Goal: Check status: Check status

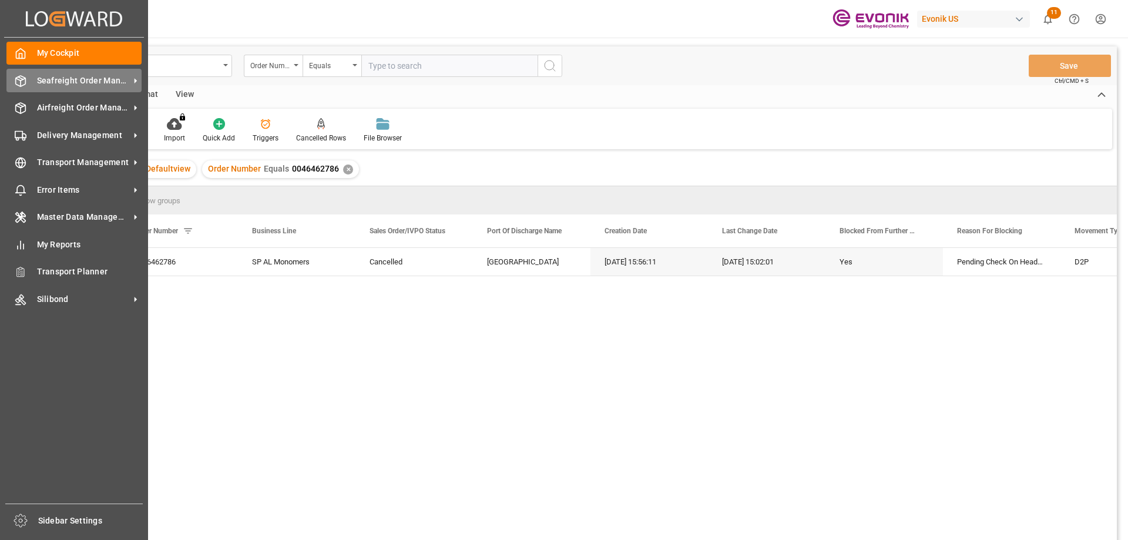
click at [81, 86] on span "Seafreight Order Management" at bounding box center [83, 81] width 93 height 12
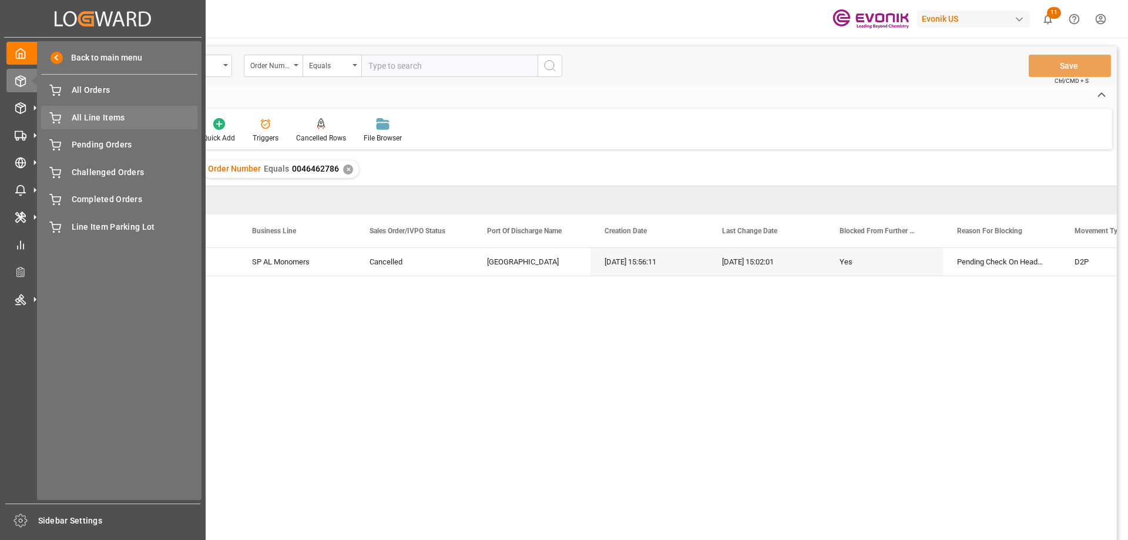
click at [103, 120] on span "All Line Items" at bounding box center [135, 118] width 126 height 12
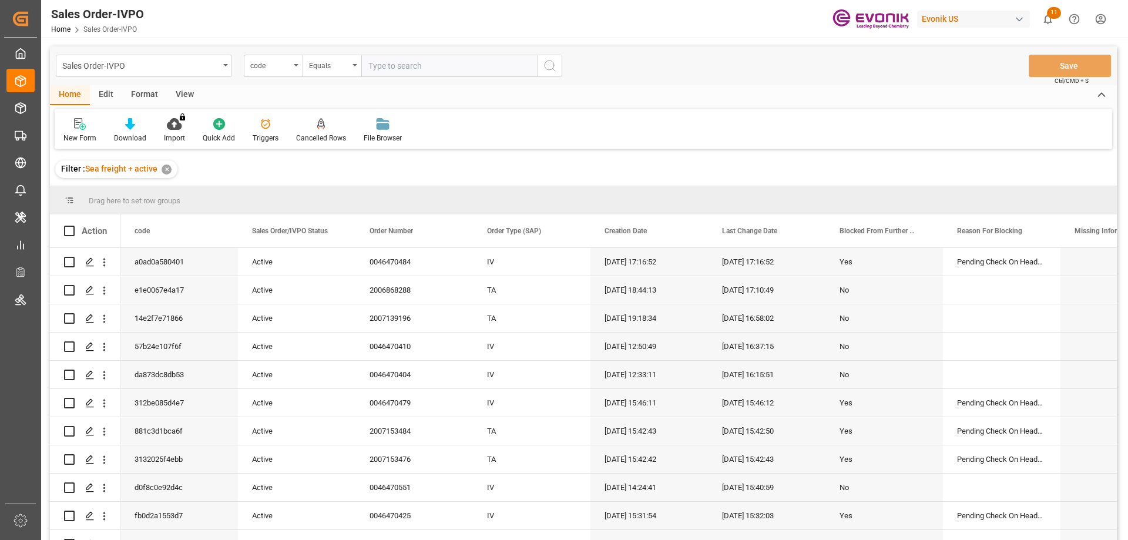
click at [293, 66] on div "code" at bounding box center [273, 66] width 59 height 22
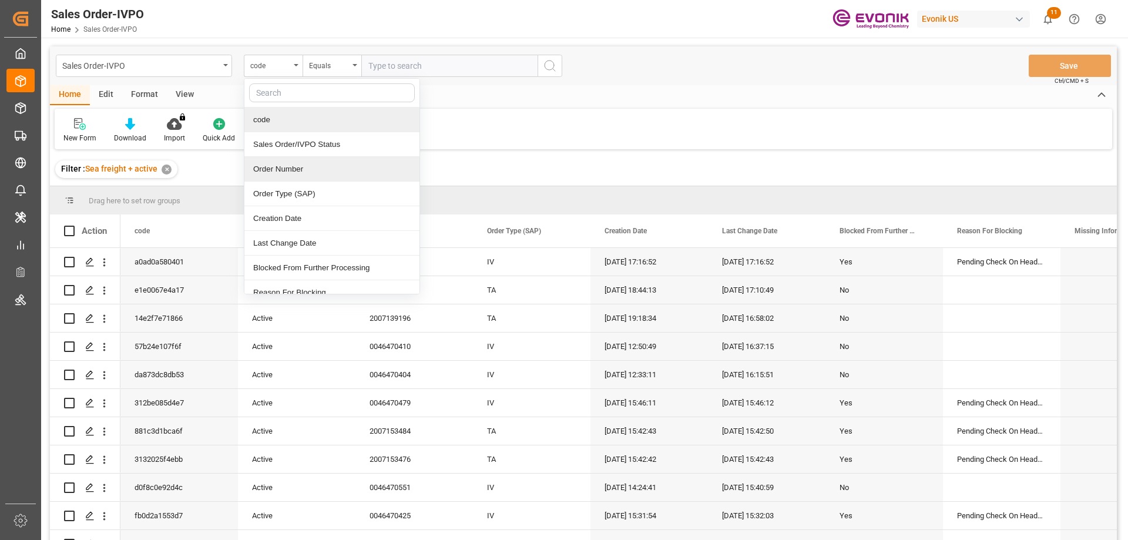
click at [289, 163] on div "Order Number" at bounding box center [331, 169] width 175 height 25
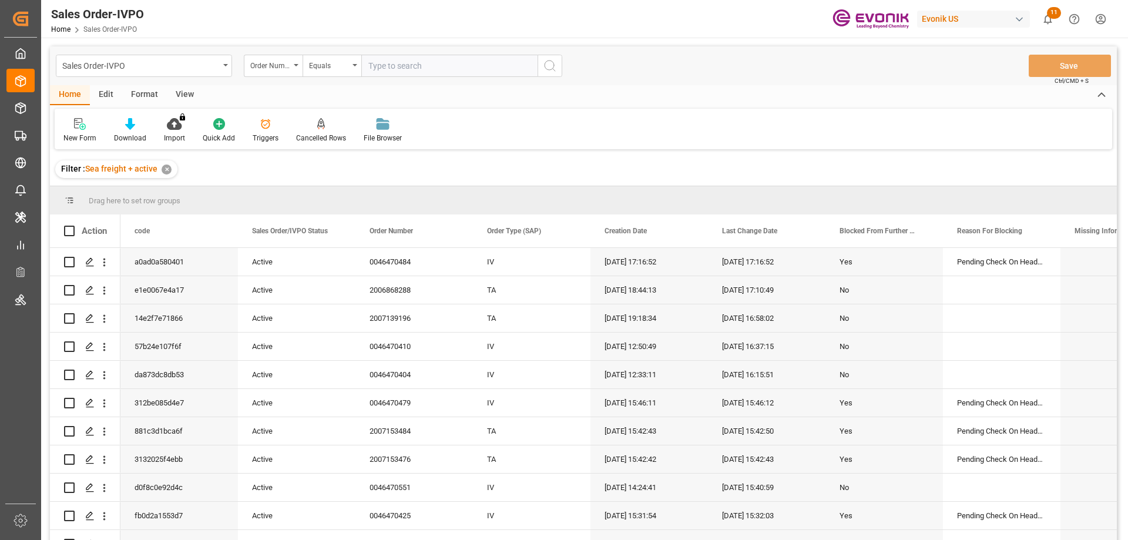
click at [404, 72] on input "text" at bounding box center [449, 66] width 176 height 22
paste input "2007147853"
type input "2007147853"
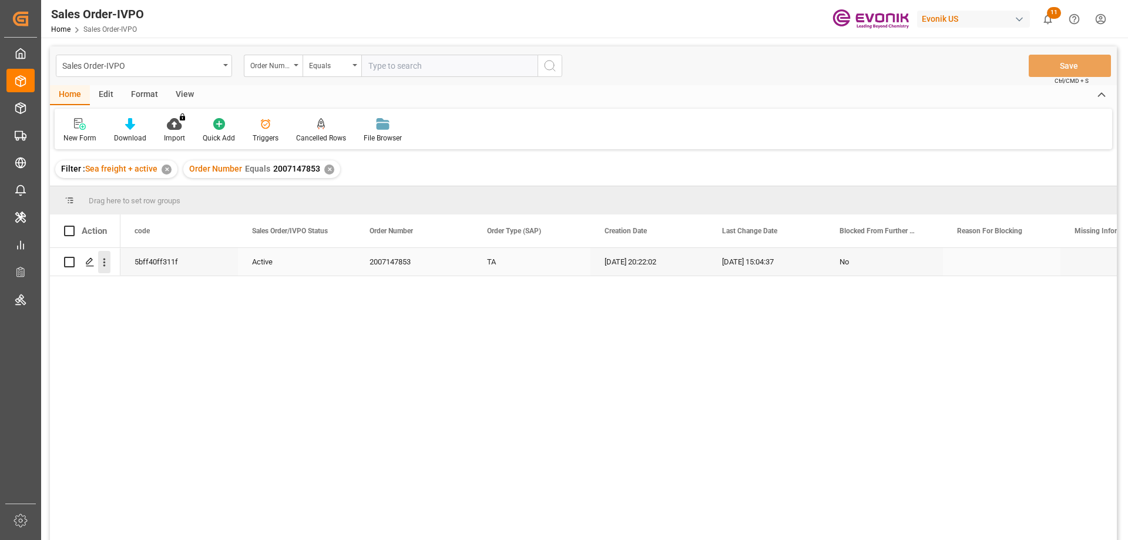
click at [106, 262] on icon "open menu" at bounding box center [104, 262] width 12 height 12
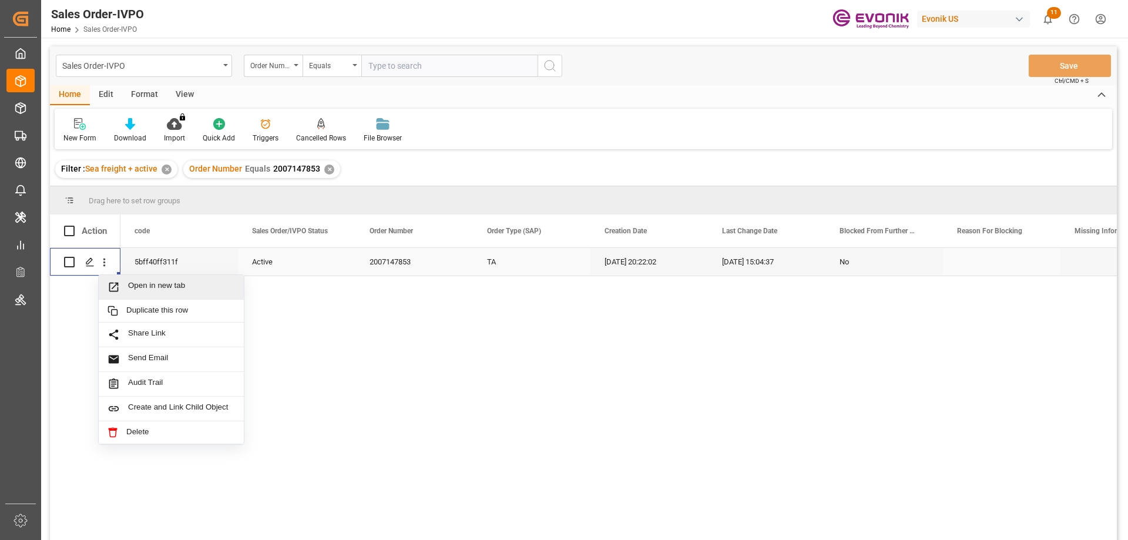
click at [139, 287] on span "Open in new tab" at bounding box center [181, 287] width 107 height 12
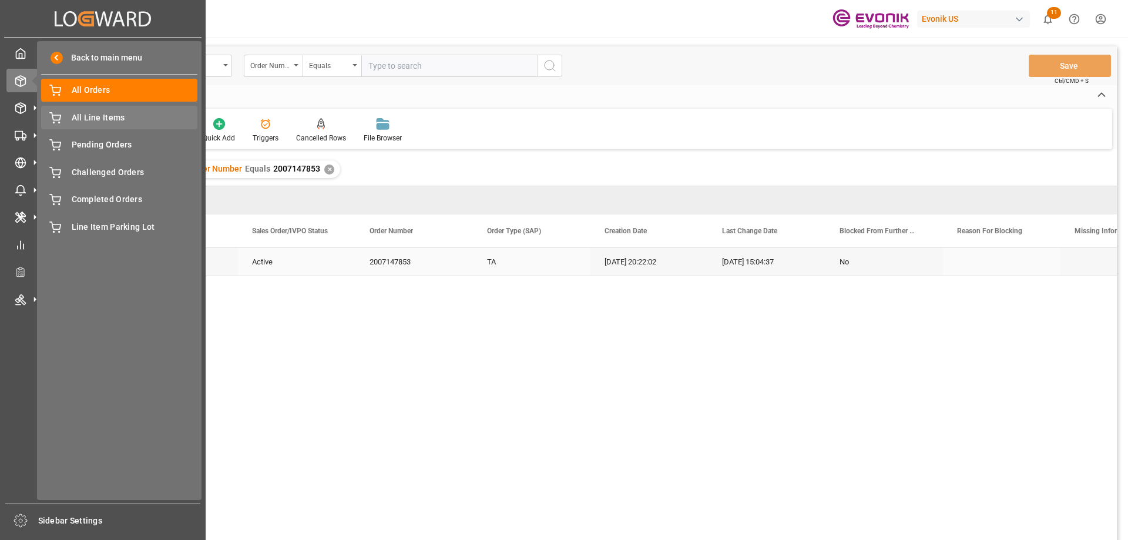
click at [91, 114] on span "All Line Items" at bounding box center [135, 118] width 126 height 12
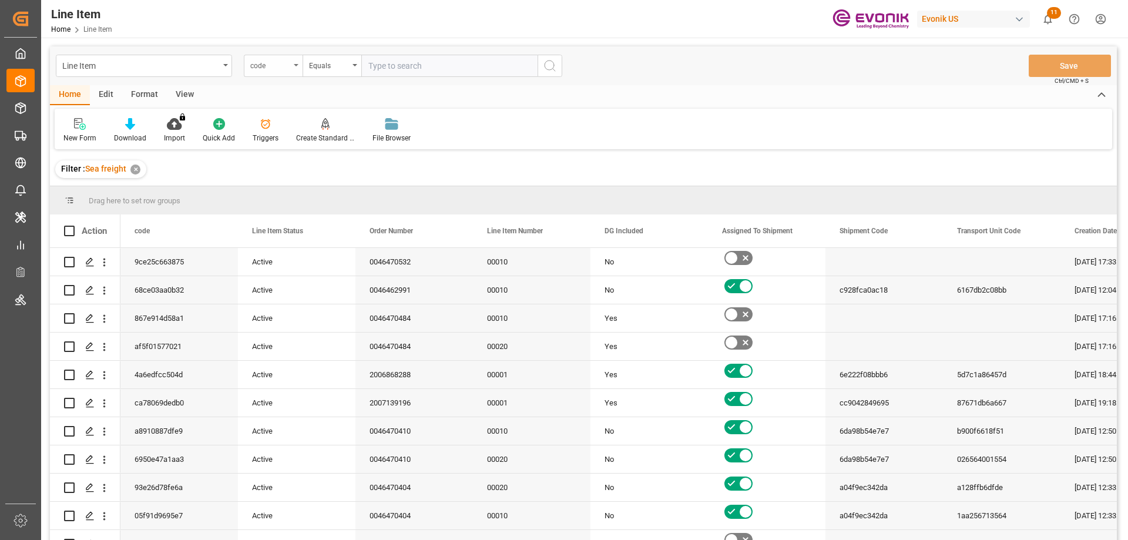
click at [288, 76] on div "code" at bounding box center [273, 66] width 59 height 22
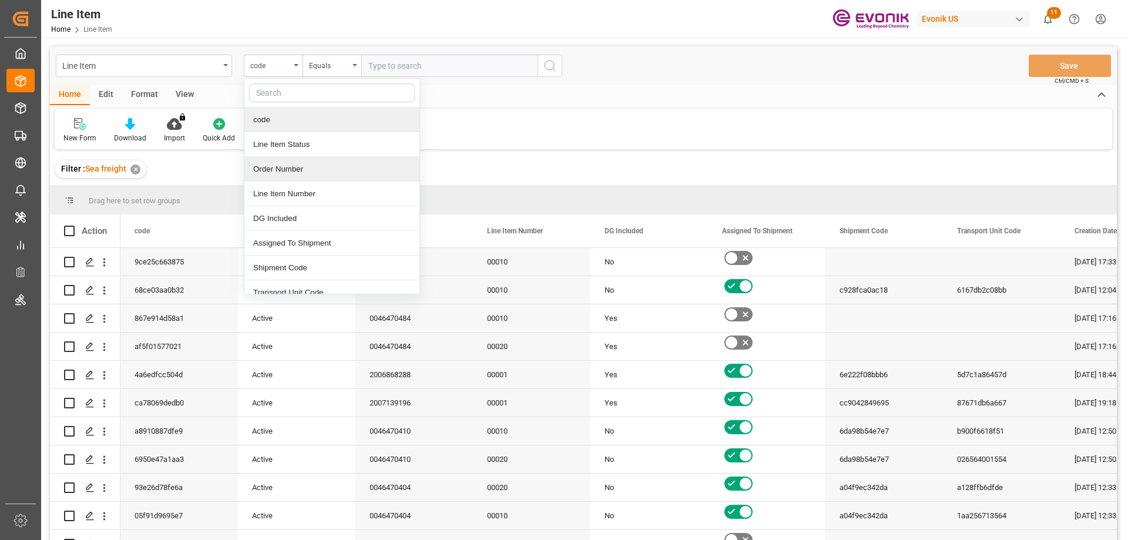
click at [299, 162] on div "Order Number" at bounding box center [331, 169] width 175 height 25
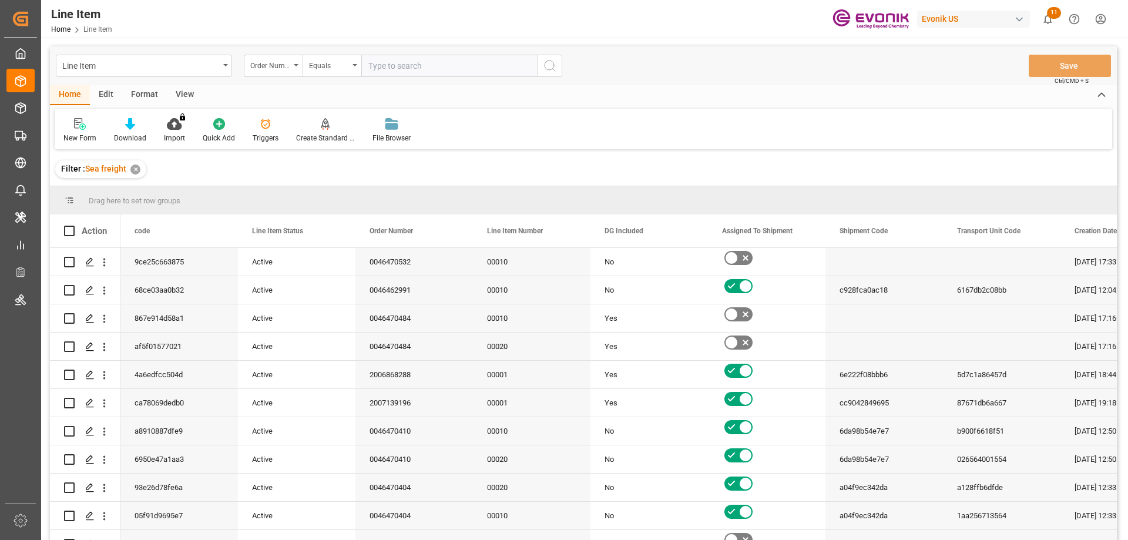
click at [379, 75] on input "text" at bounding box center [449, 66] width 176 height 22
paste input "0046467587"
type input "0046467587"
click at [185, 96] on div "View" at bounding box center [185, 95] width 36 height 20
click at [139, 126] on div at bounding box center [133, 124] width 59 height 12
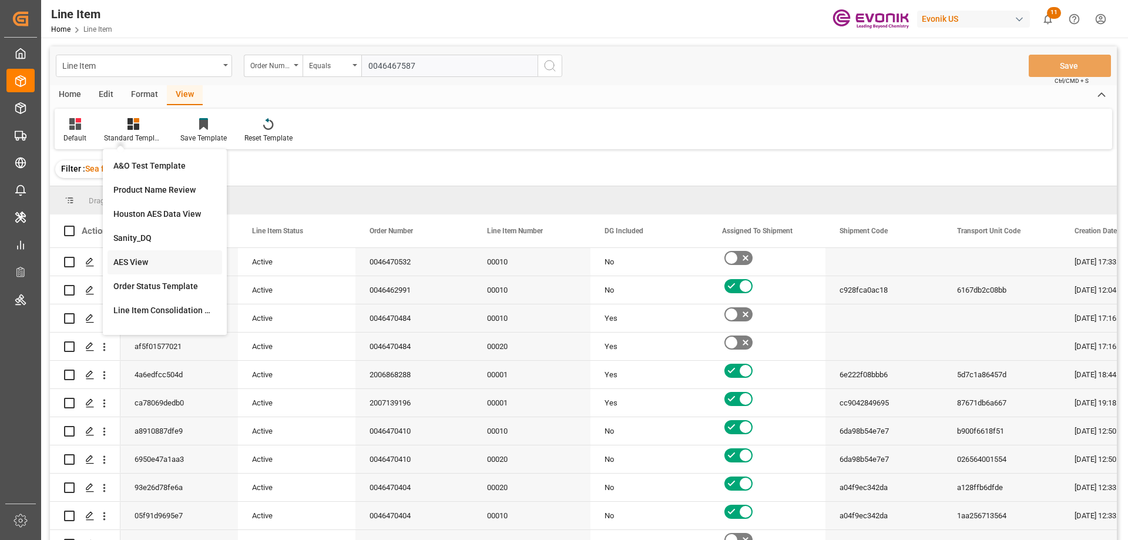
click at [139, 261] on div "AES View" at bounding box center [164, 262] width 103 height 12
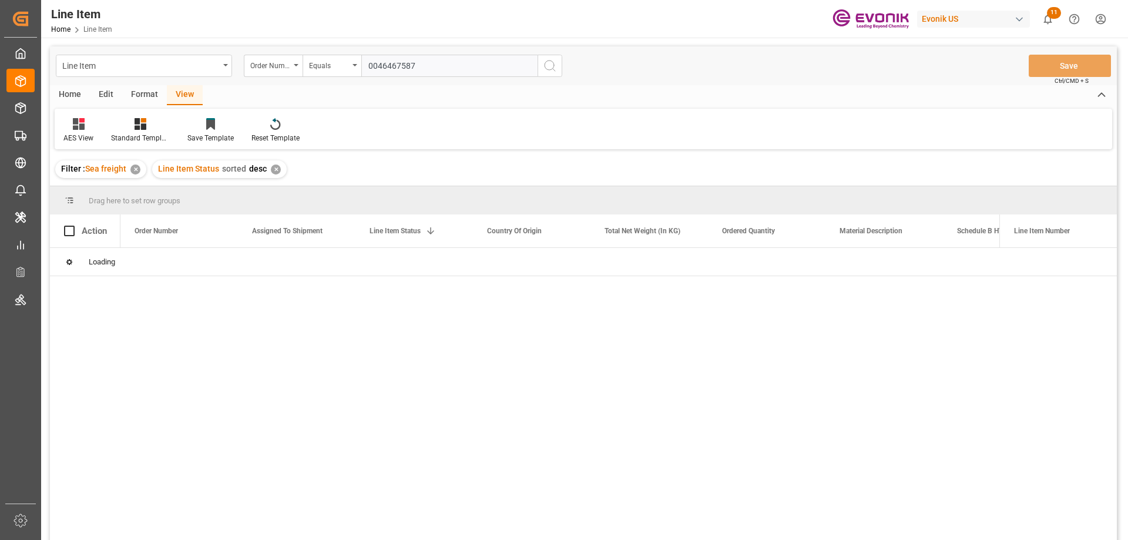
click at [434, 69] on input "0046467587" at bounding box center [449, 66] width 176 height 22
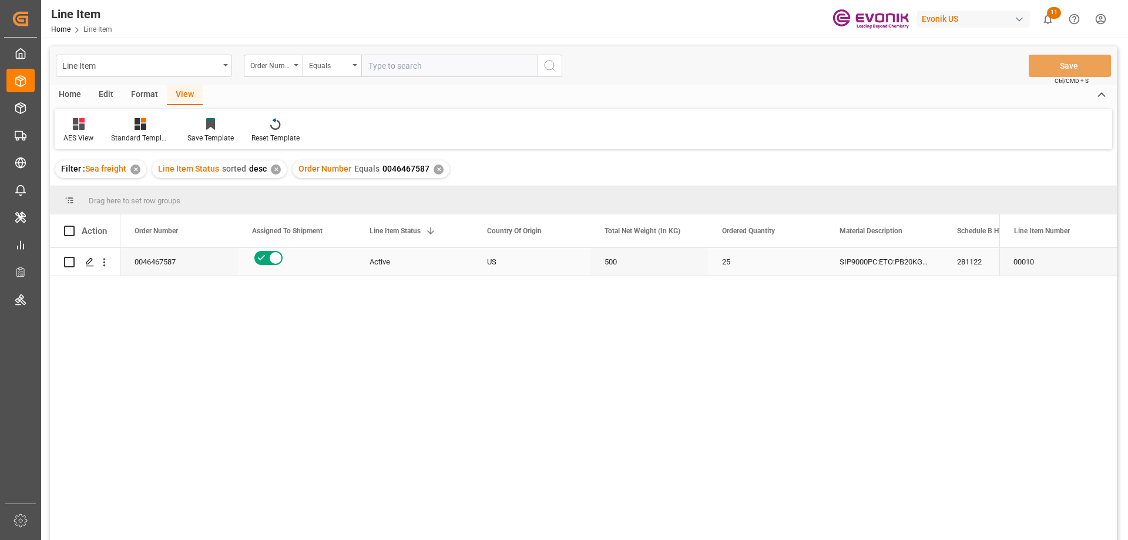
click at [331, 254] on div "Press SPACE to select this row." at bounding box center [296, 258] width 89 height 19
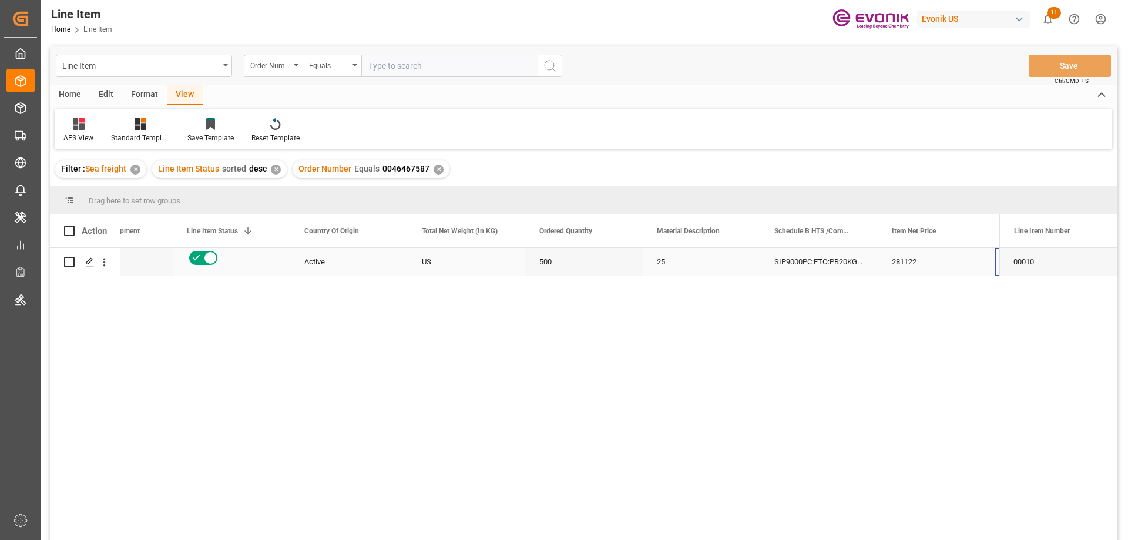
scroll to position [0, 183]
click at [105, 256] on button "open menu" at bounding box center [104, 262] width 12 height 22
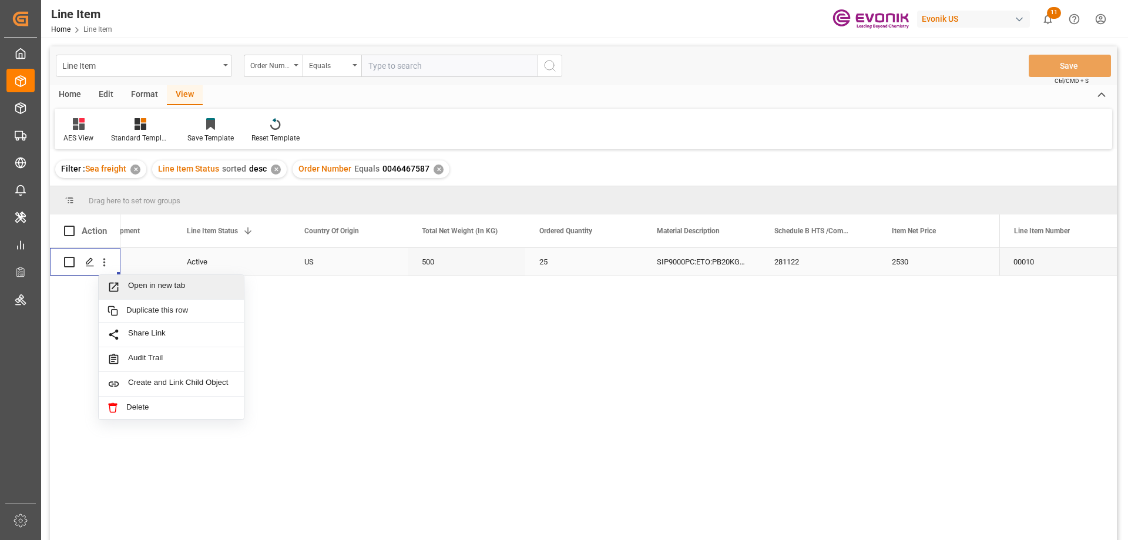
click at [136, 280] on div "Open in new tab" at bounding box center [171, 287] width 145 height 25
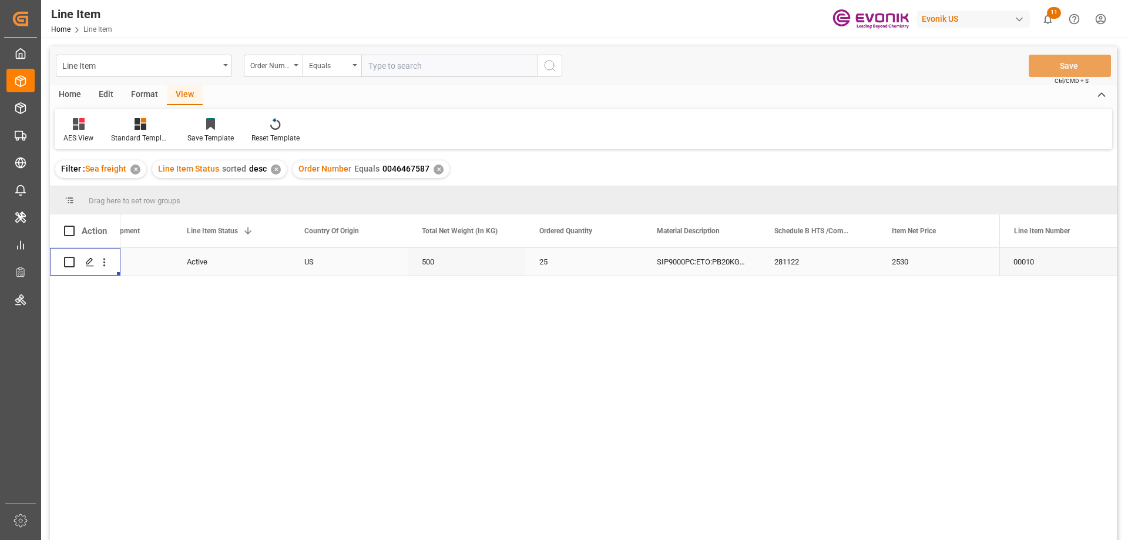
click at [885, 251] on div "2530" at bounding box center [937, 262] width 118 height 28
click at [200, 265] on div "500" at bounding box center [232, 262] width 118 height 28
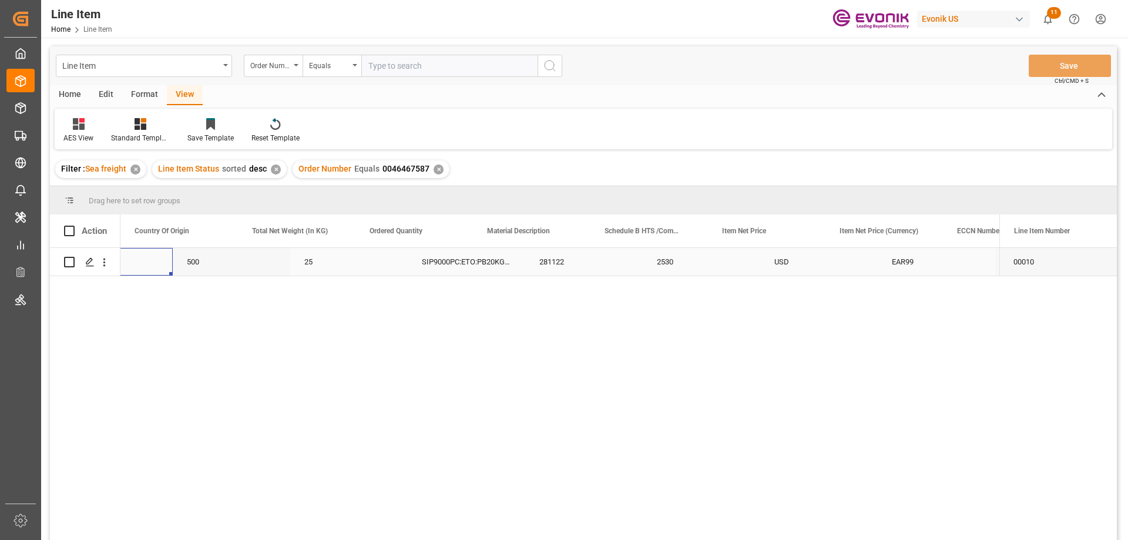
scroll to position [0, 353]
click at [105, 263] on icon "open menu" at bounding box center [104, 263] width 2 height 8
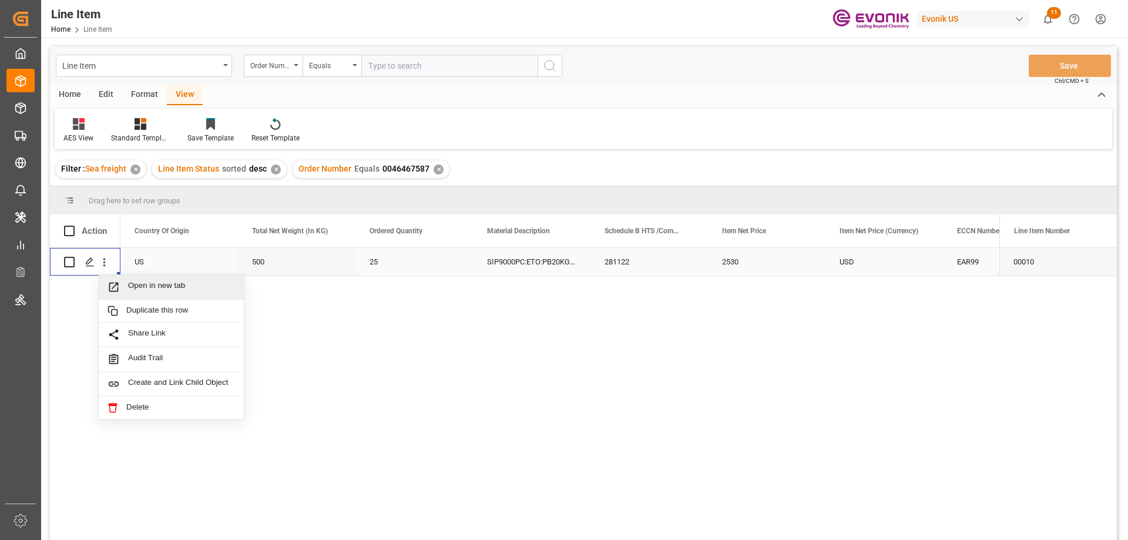
click at [153, 287] on span "Open in new tab" at bounding box center [181, 287] width 107 height 12
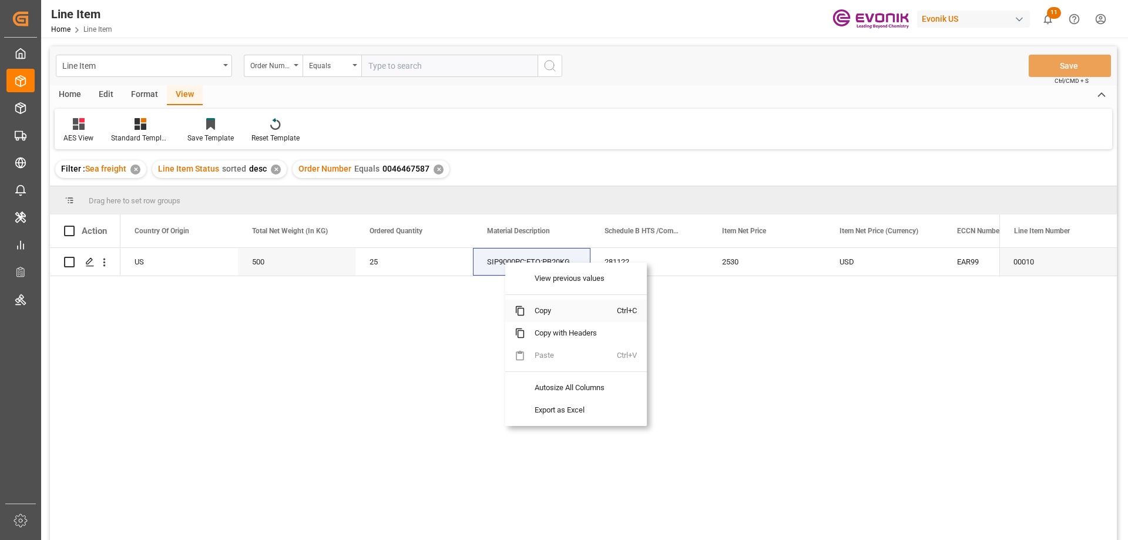
click at [535, 306] on span "Copy" at bounding box center [571, 311] width 92 height 22
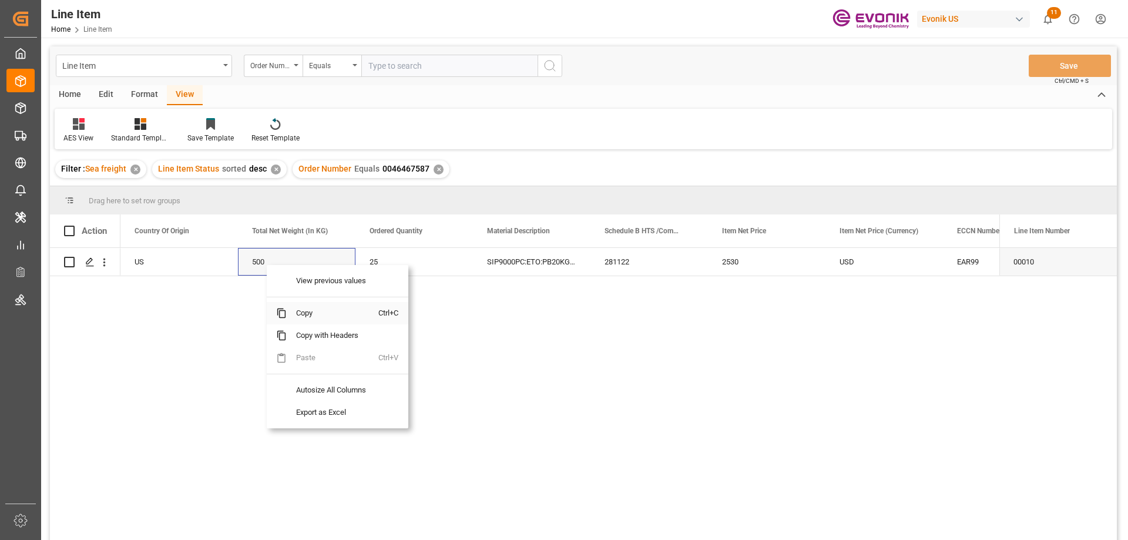
click at [293, 310] on span "Copy" at bounding box center [333, 313] width 92 height 22
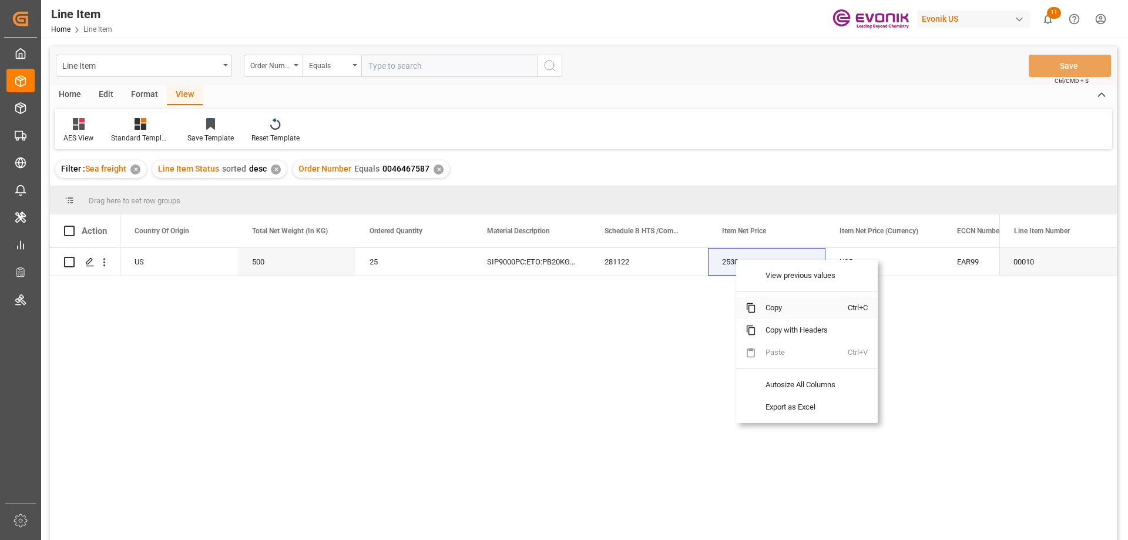
click at [761, 300] on span "Copy" at bounding box center [802, 308] width 92 height 22
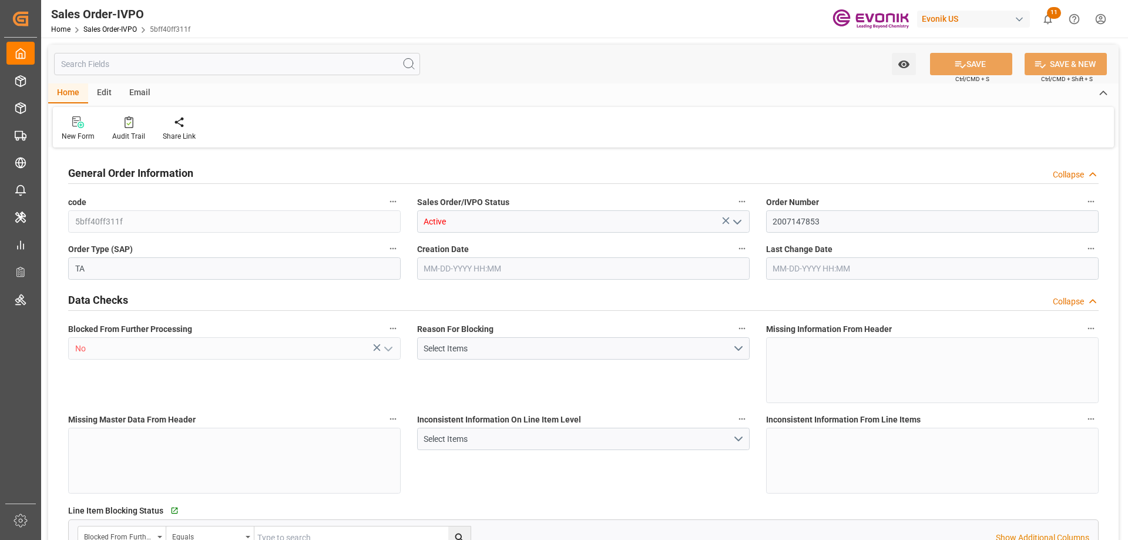
type input "ARBUE"
type input "0"
type input "1"
type input "2"
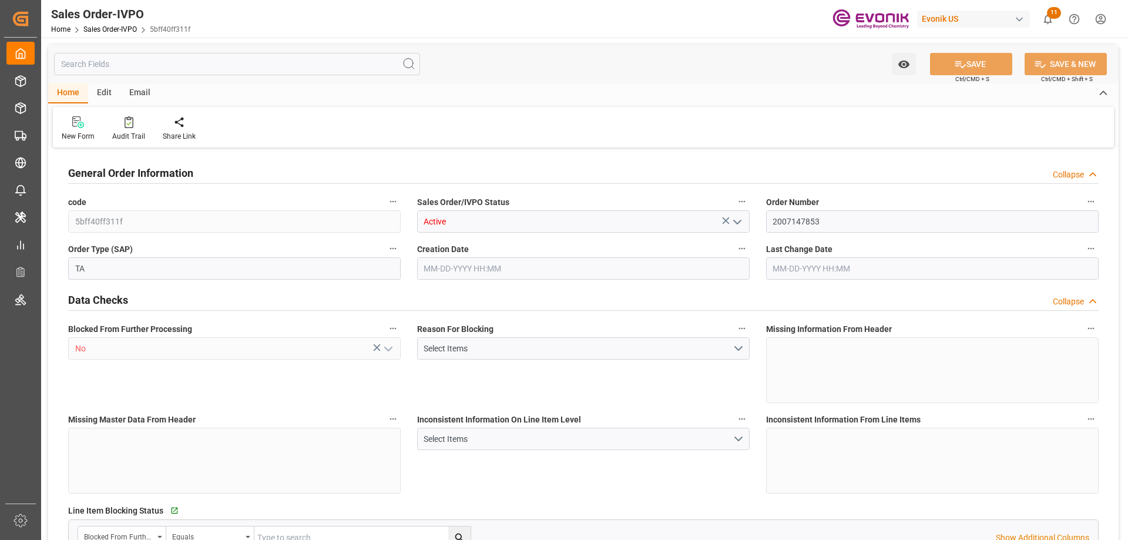
type input "11368"
type input "33.1659"
type input "17000"
type input "30"
type input "08-22-2025 20:22"
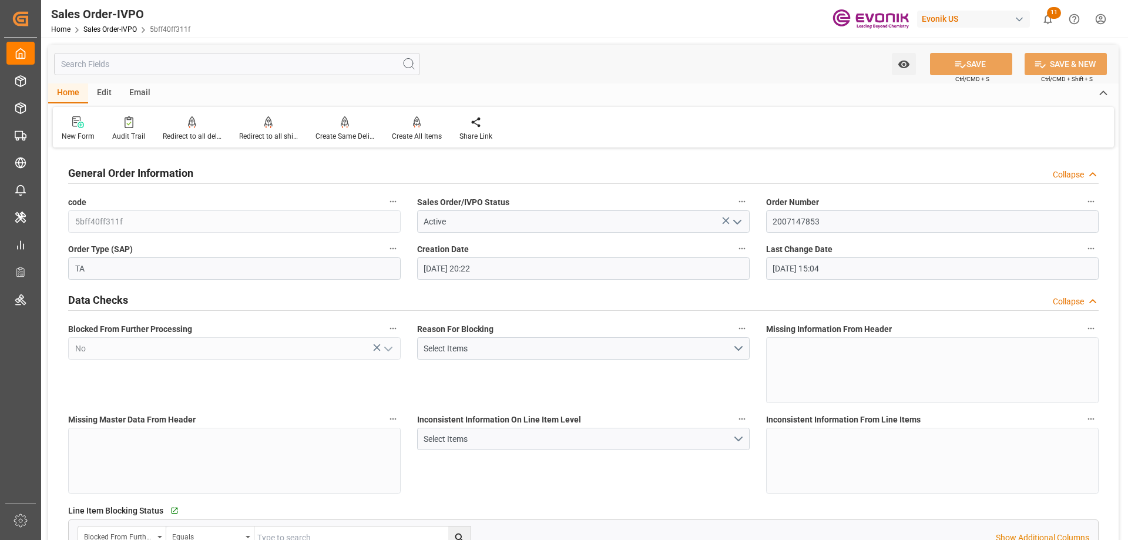
type input "[DATE] 15:04"
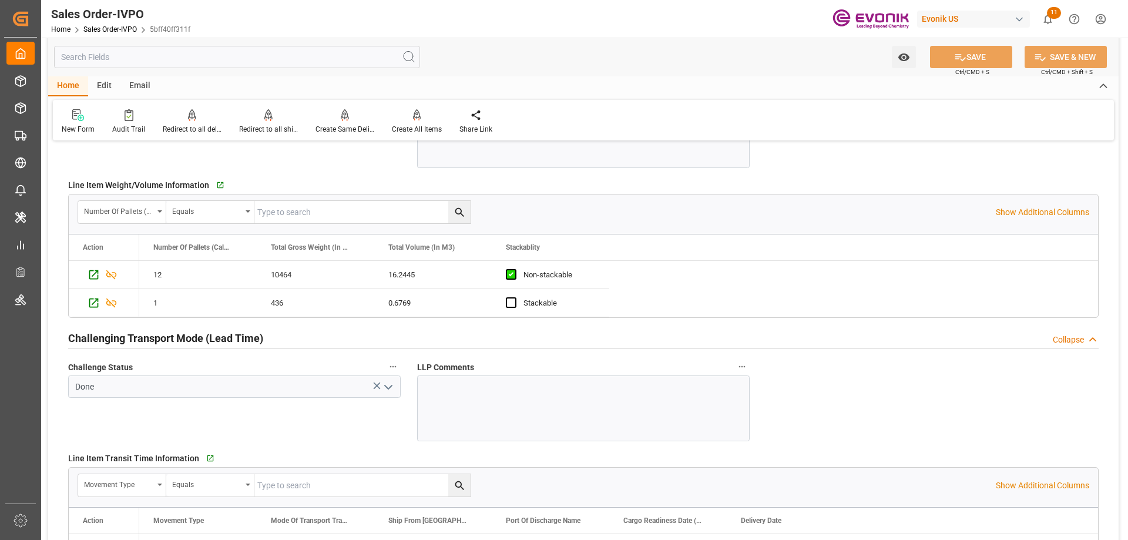
scroll to position [1704, 0]
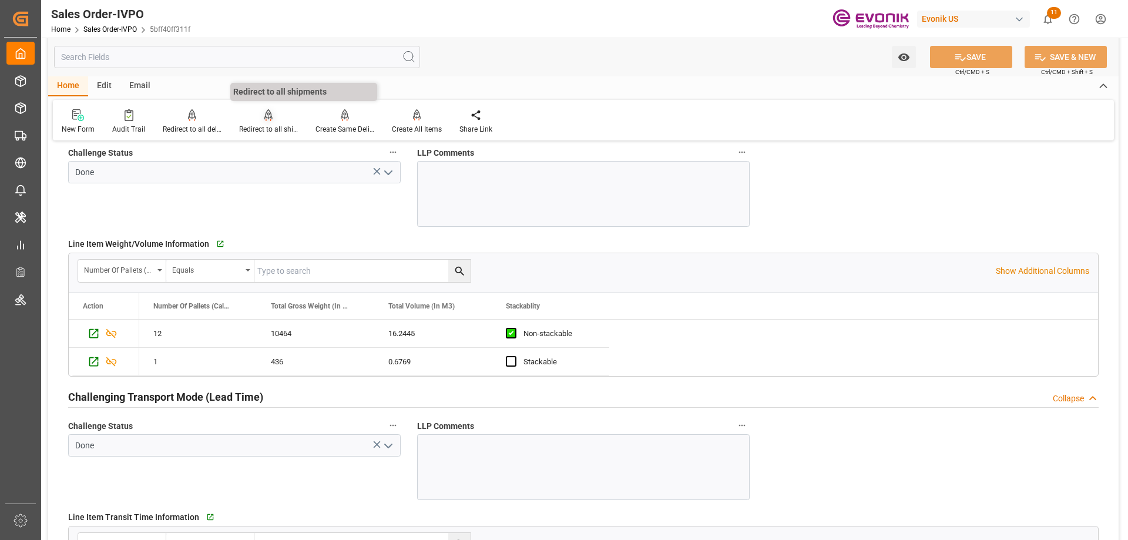
click at [274, 125] on div "Redirect to all shipments" at bounding box center [268, 129] width 59 height 11
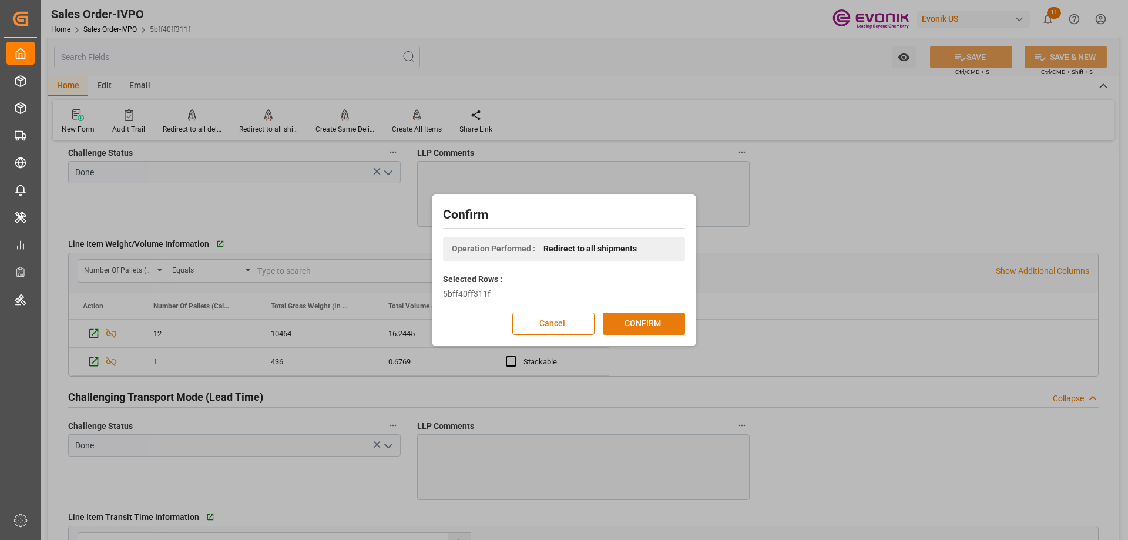
click at [631, 323] on button "CONFIRM" at bounding box center [644, 324] width 82 height 22
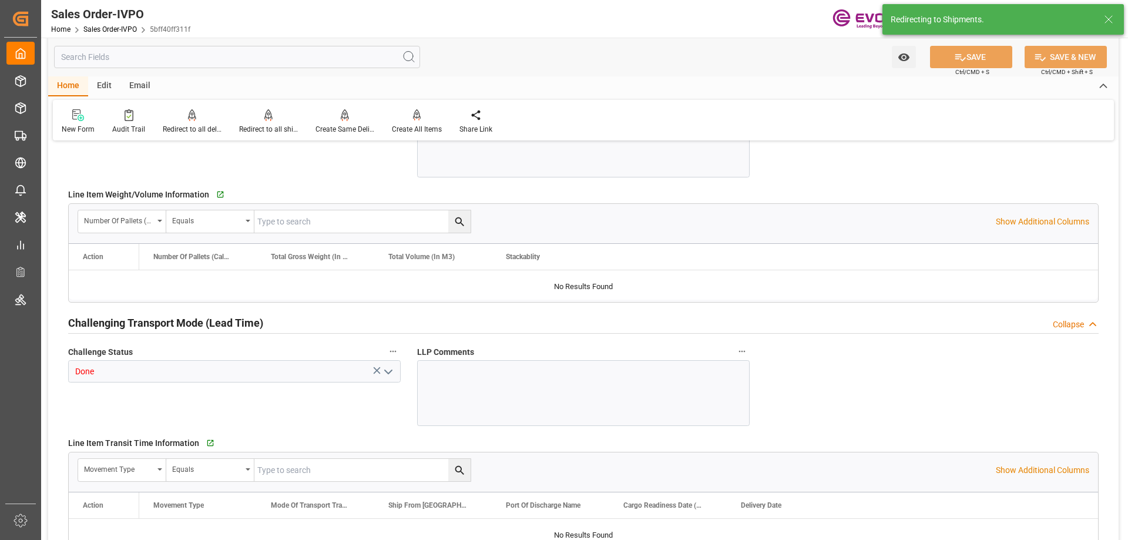
type input "ARBUE"
type input "0"
type input "1"
type input "2"
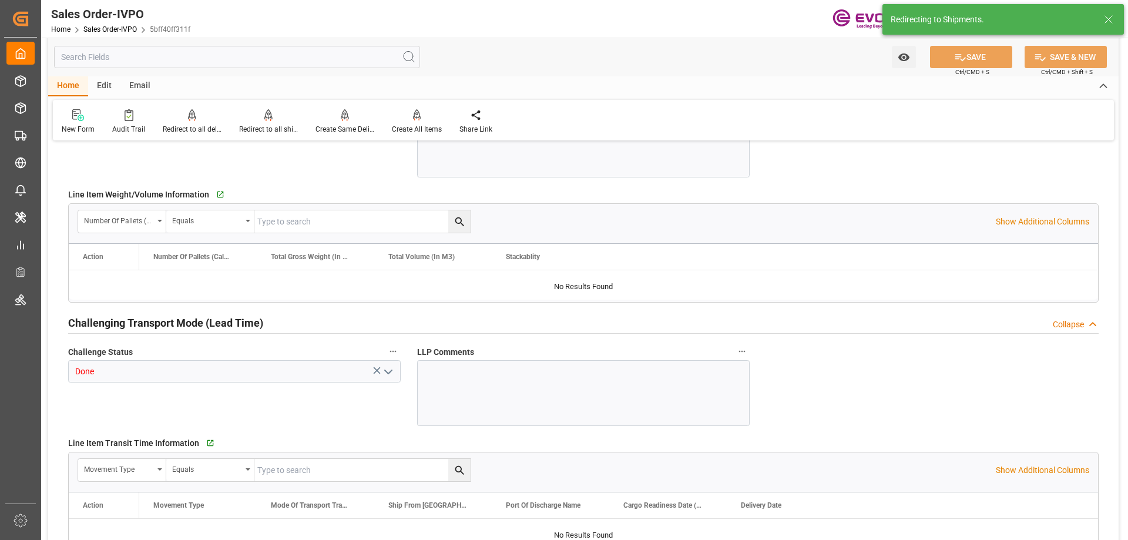
type input "11368"
type input "33.1659"
type input "17000"
type input "30"
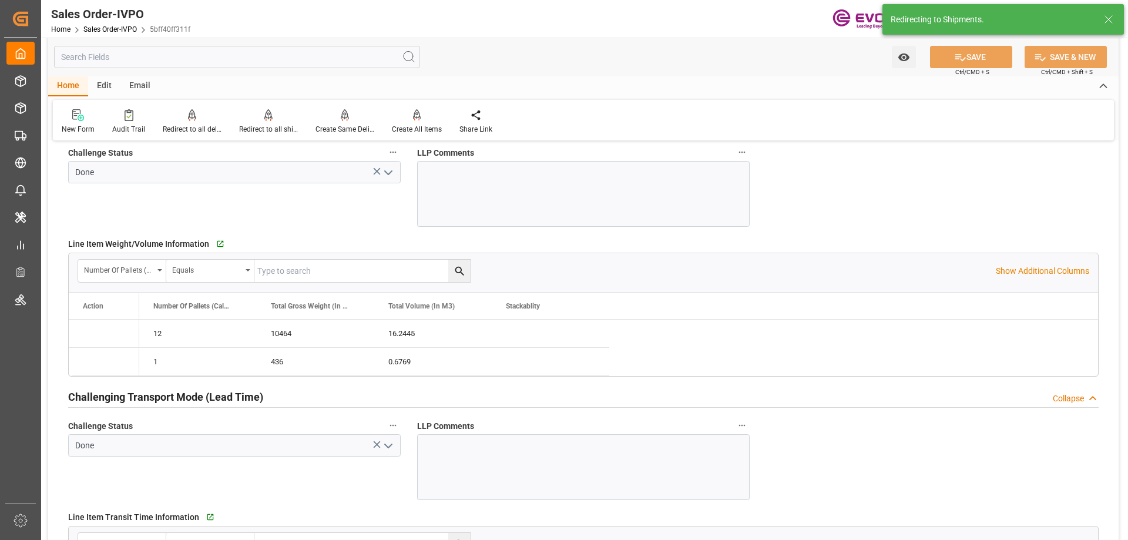
type input "08-22-2025 20:22"
type input "08-27-2025 15:04"
click at [1027, 267] on p "Show Additional Columns" at bounding box center [1042, 271] width 93 height 12
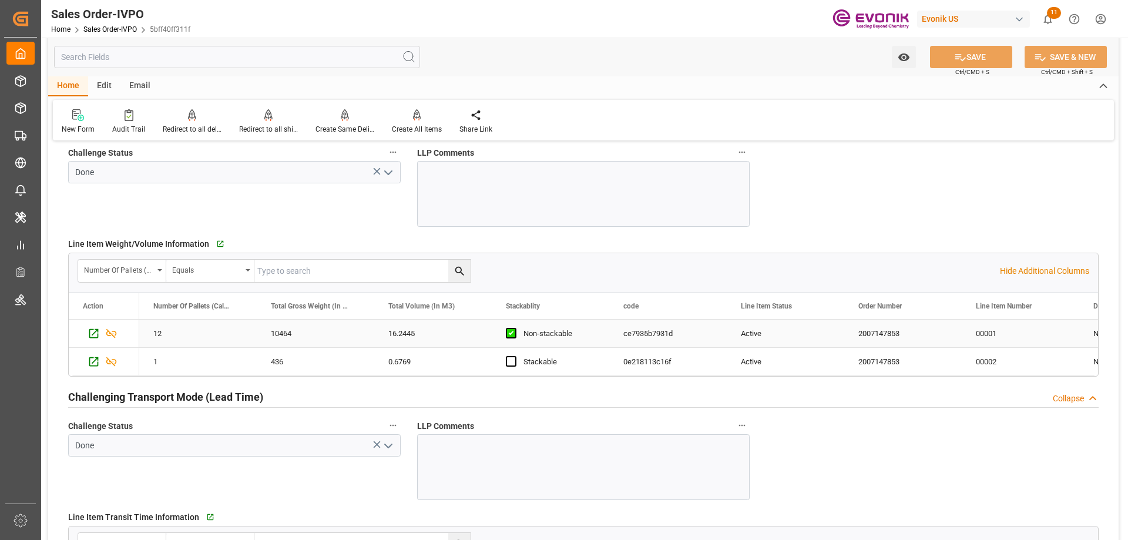
click at [915, 327] on div "2007147853" at bounding box center [904, 334] width 118 height 28
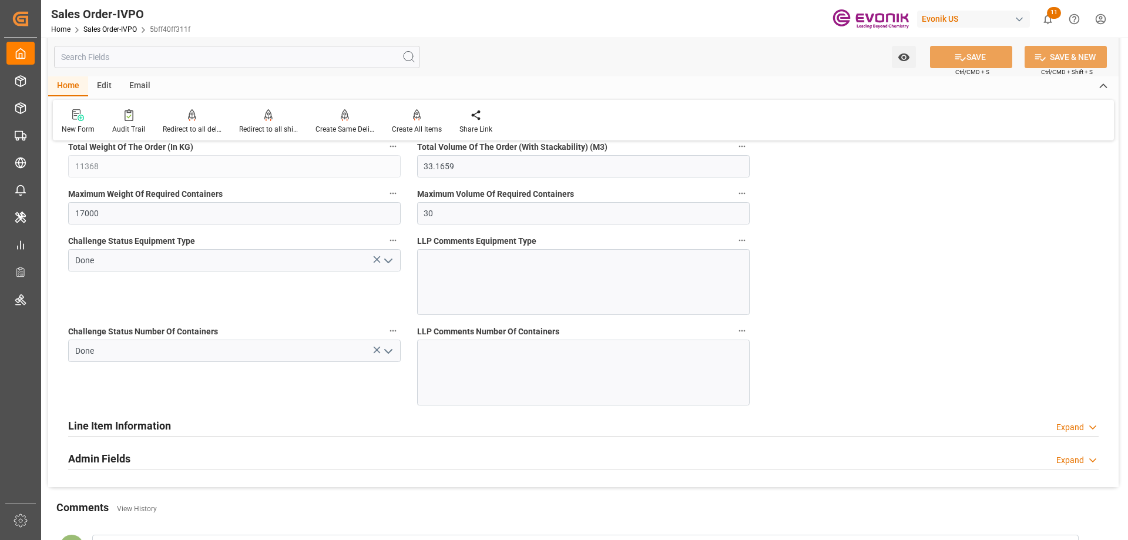
scroll to position [2116, 0]
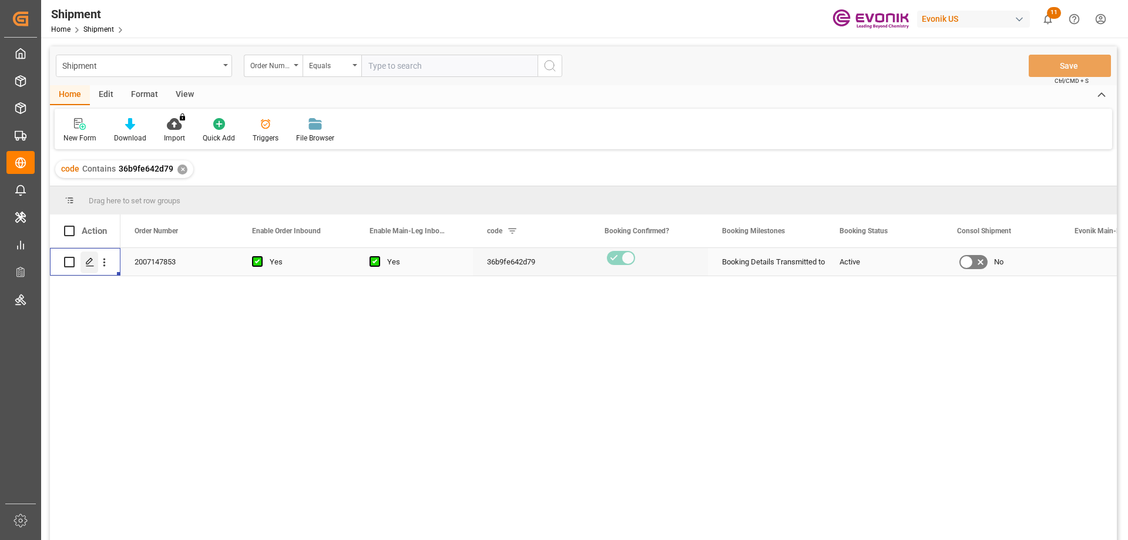
click at [95, 266] on div "Press SPACE to select this row." at bounding box center [90, 263] width 18 height 22
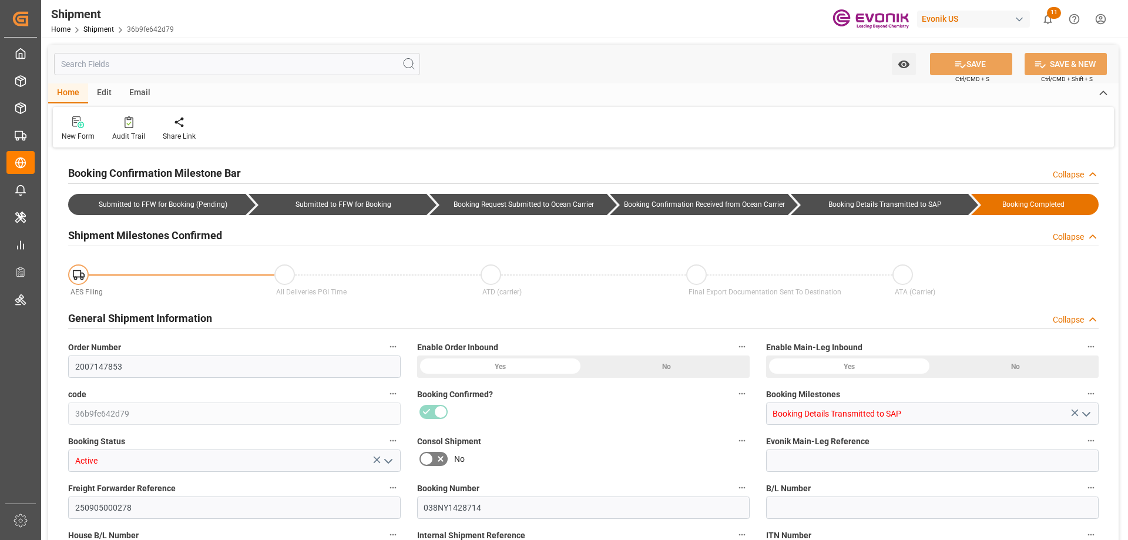
type input "50"
type input "DR"
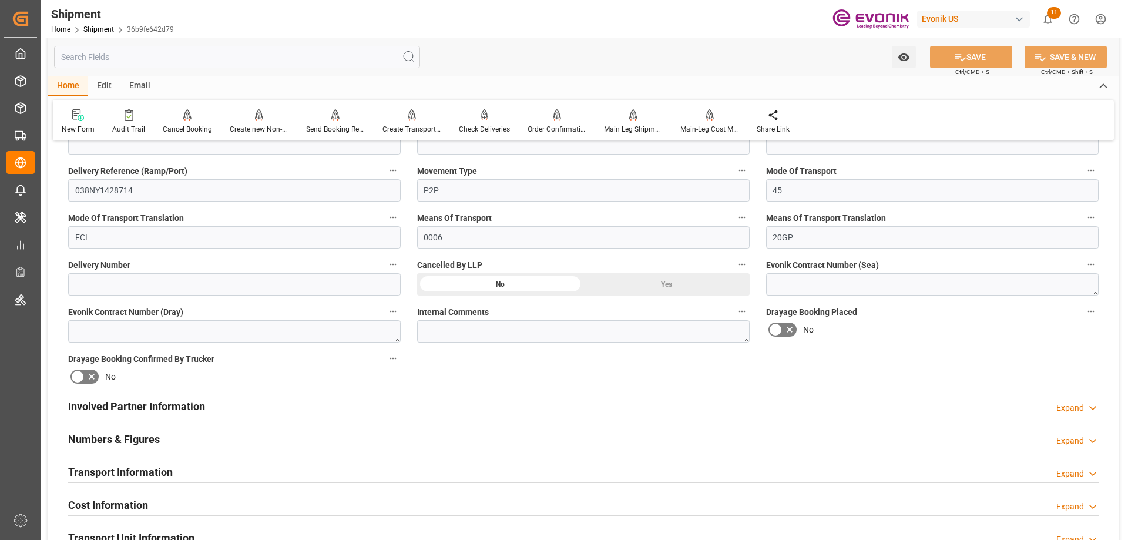
scroll to position [940, 0]
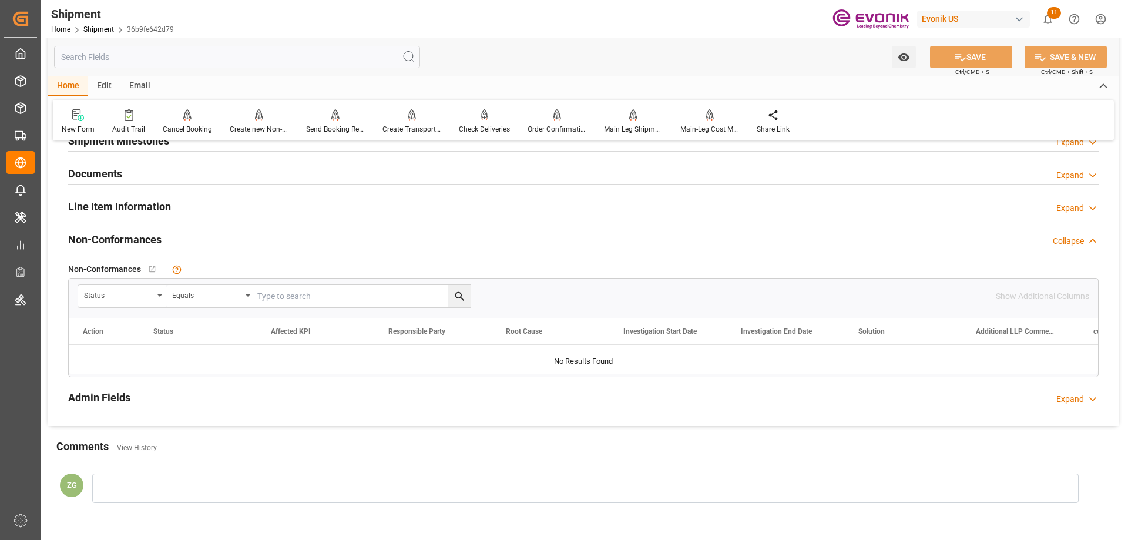
click at [108, 209] on h2 "Line Item Information" at bounding box center [119, 207] width 103 height 16
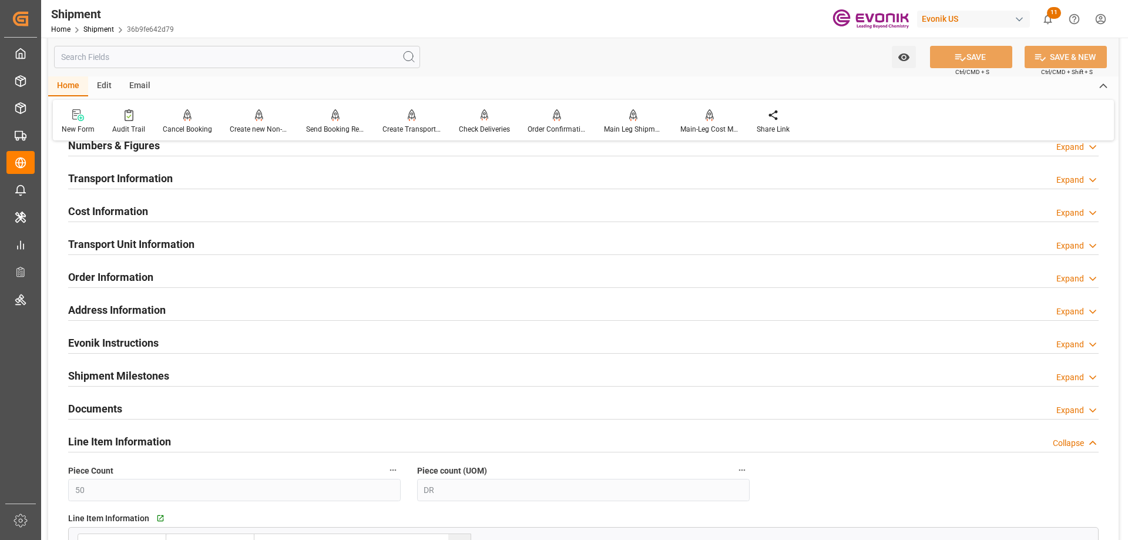
scroll to position [646, 0]
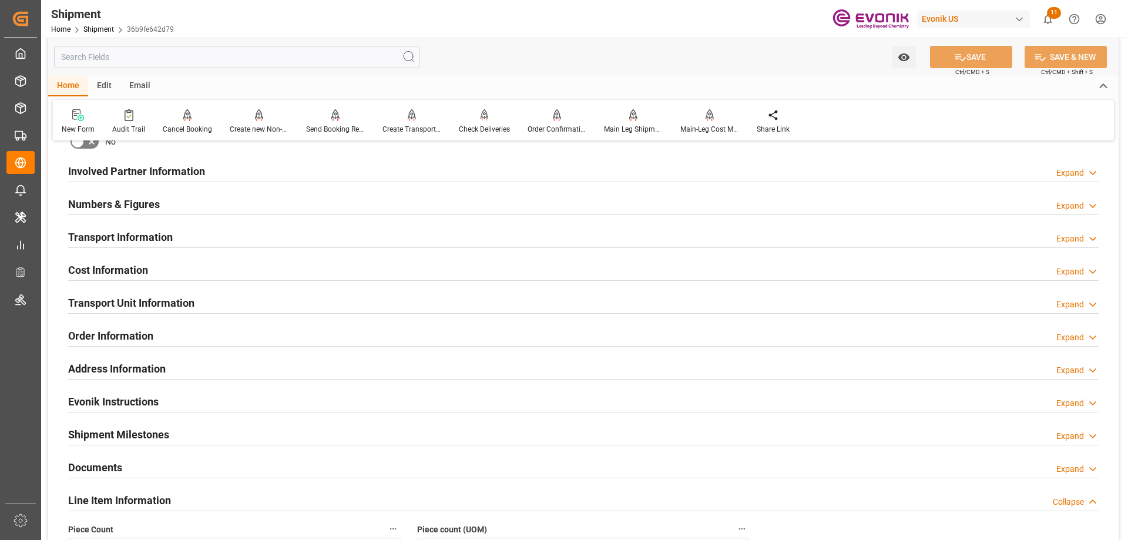
click at [129, 298] on h2 "Transport Unit Information" at bounding box center [131, 303] width 126 height 16
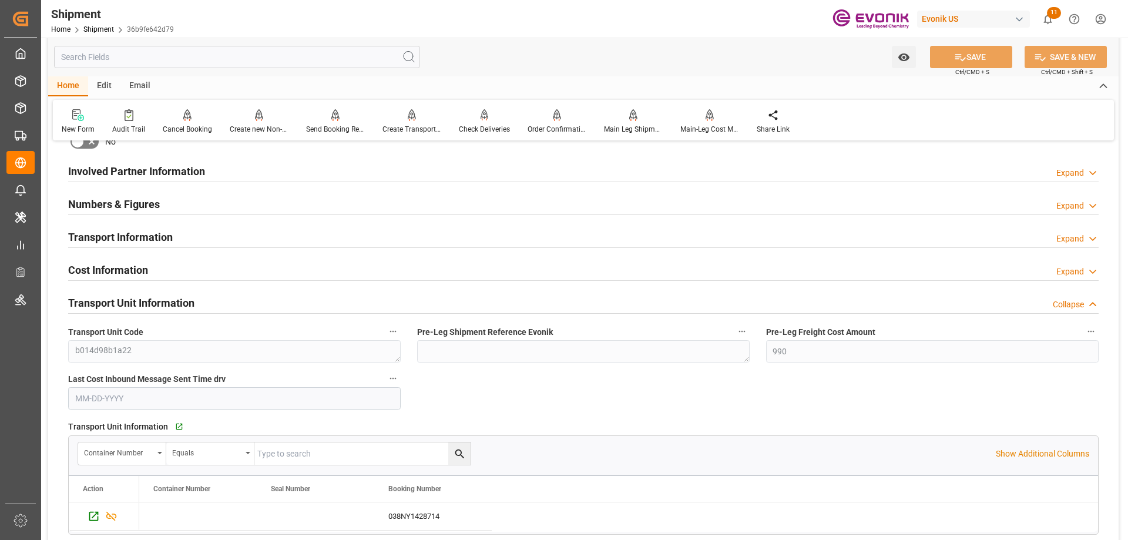
scroll to position [705, 0]
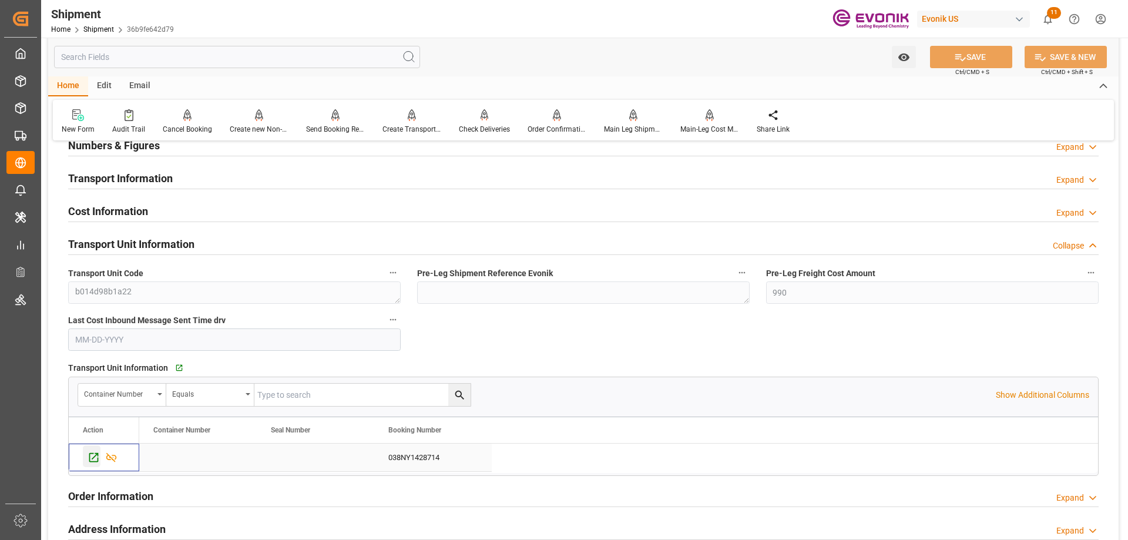
click at [96, 454] on icon "Press SPACE to select this row." at bounding box center [94, 457] width 12 height 12
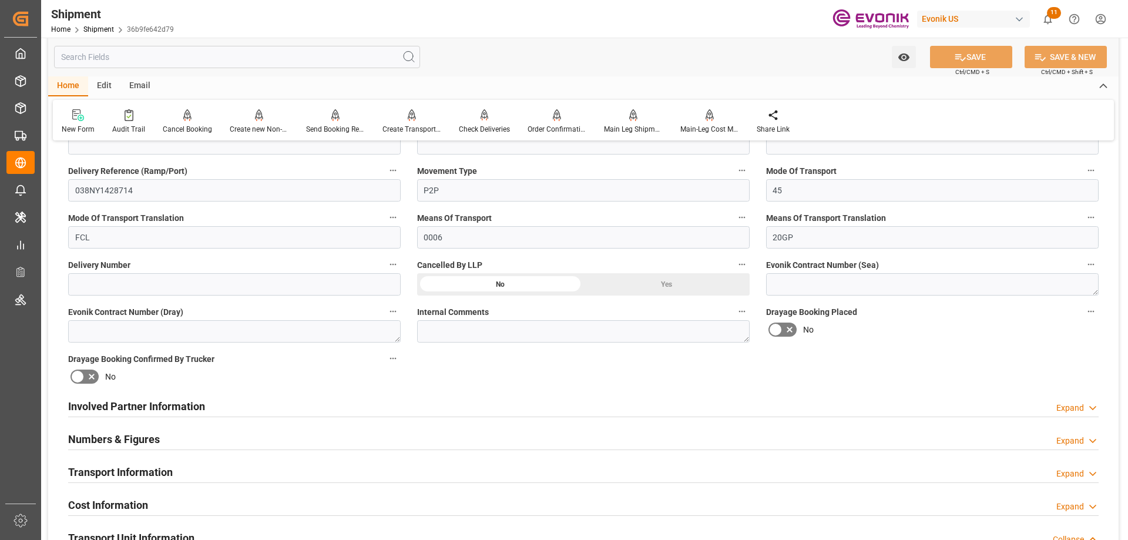
scroll to position [176, 0]
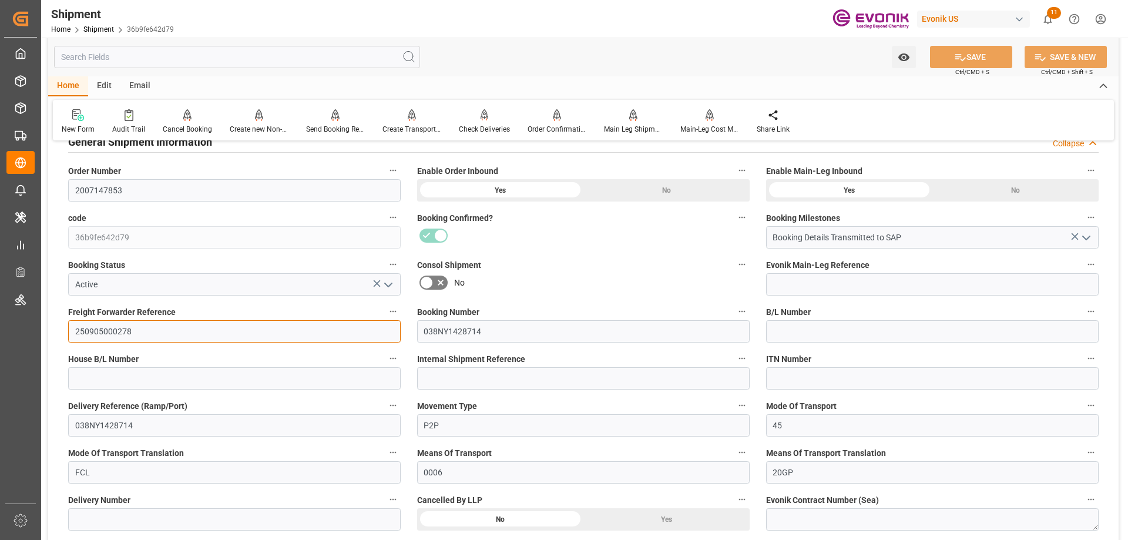
click at [247, 334] on input "250905000278" at bounding box center [234, 331] width 333 height 22
click at [342, 122] on div "Send Booking Request To ABS" at bounding box center [335, 122] width 76 height 26
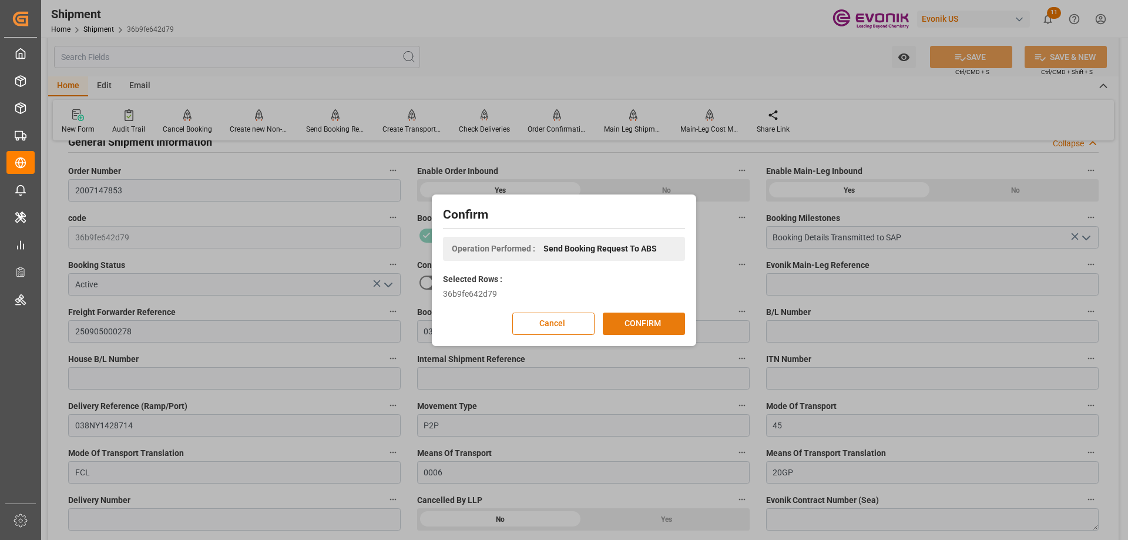
click at [654, 331] on button "CONFIRM" at bounding box center [644, 324] width 82 height 22
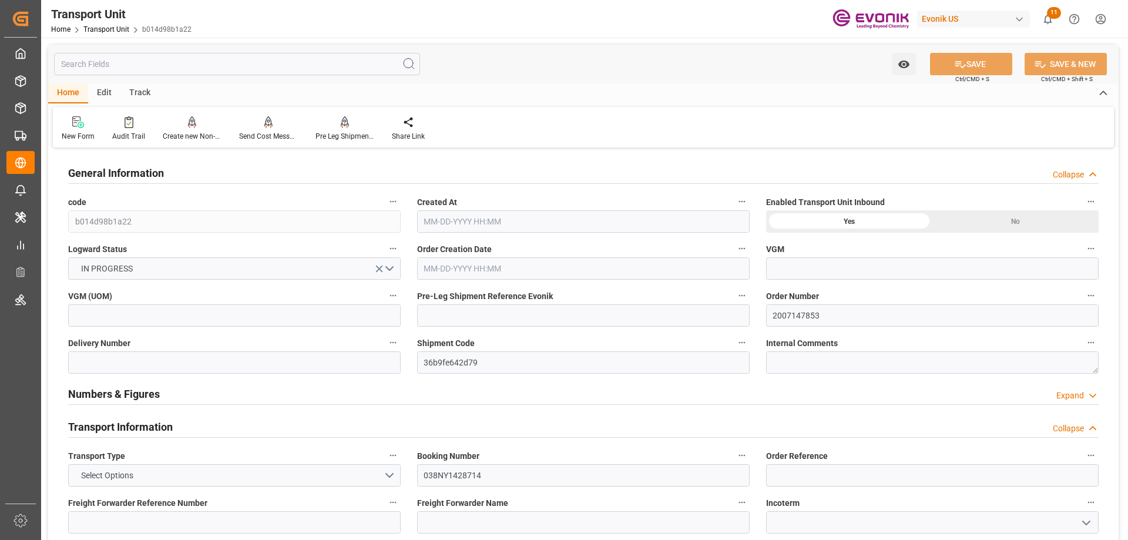
type input "MSC"
type input "Mediterranean Shipping Company"
type input "USORF"
type input "ARBUE"
type input "11368"
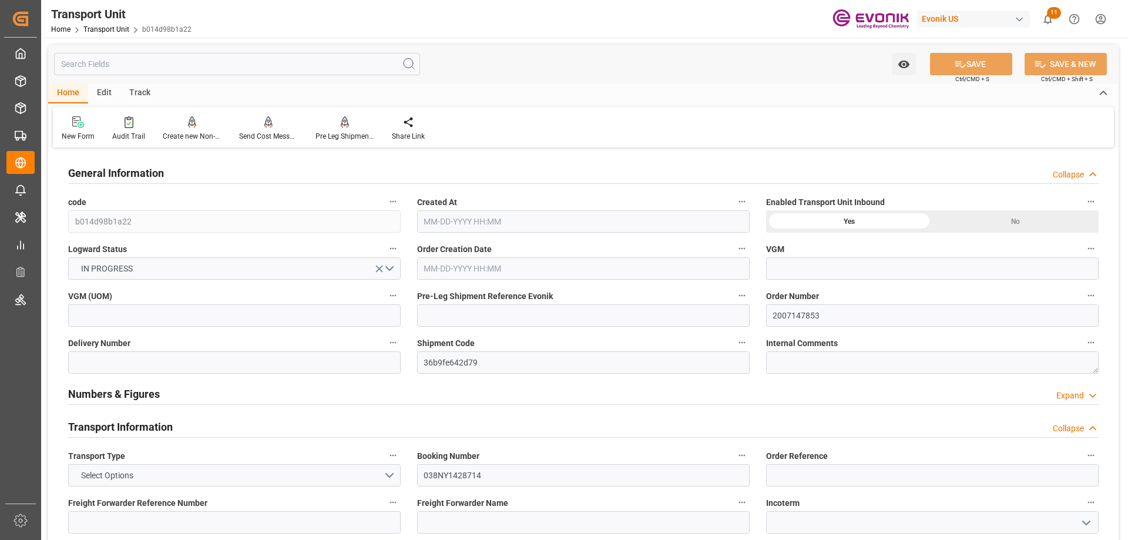
type input "[DATE] 03:07"
type input "[DATE]"
type input "[DATE] 00:00"
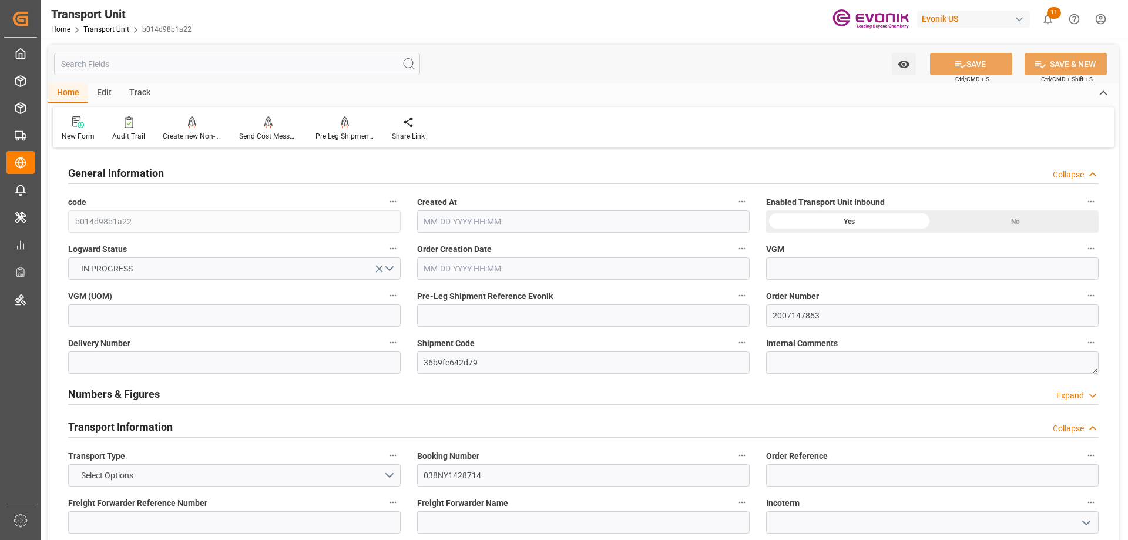
type input "[DATE] 00:00"
click at [144, 66] on input "text" at bounding box center [237, 64] width 366 height 22
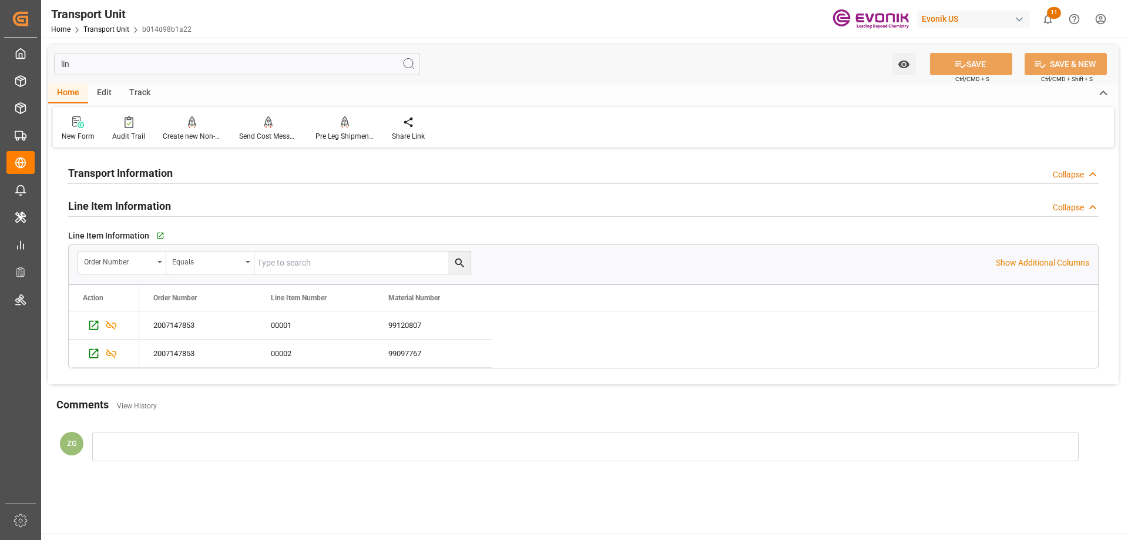
type input "line"
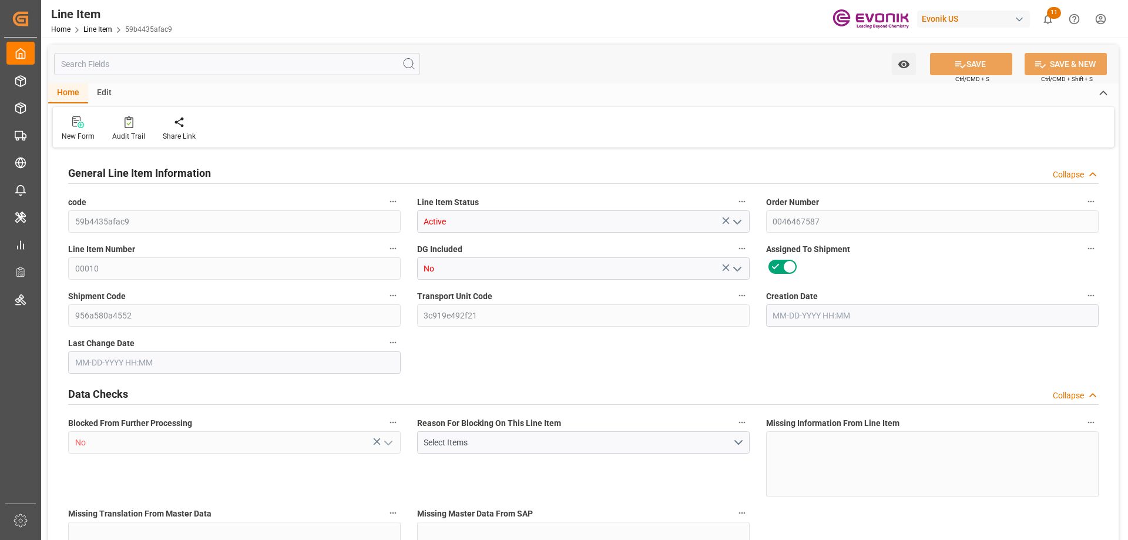
type input "1"
type input "506.8"
type input "500"
type input "1.499"
type input "25"
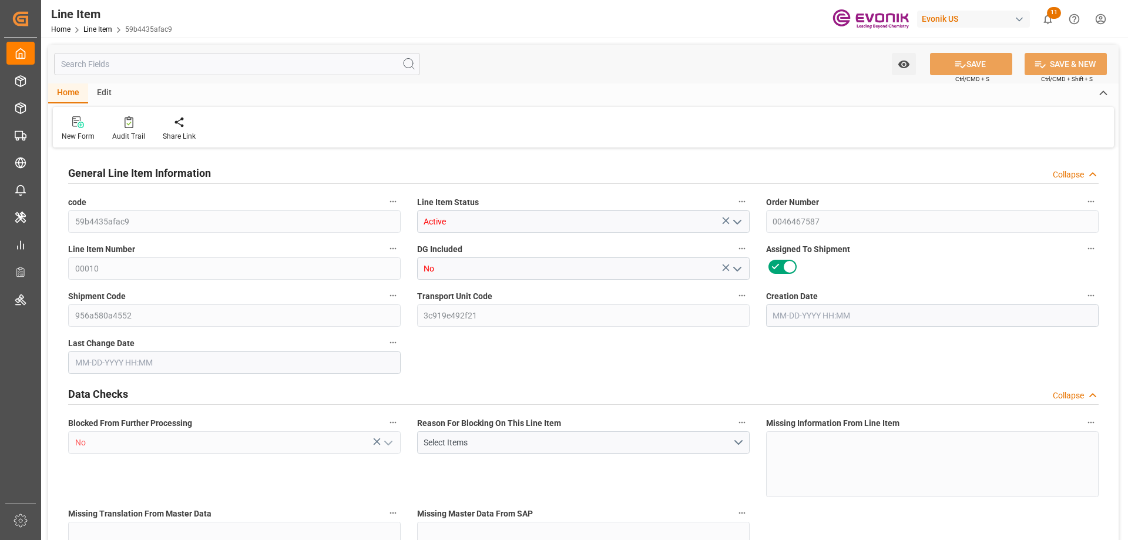
type input "2530"
type input "25"
type input "506.8"
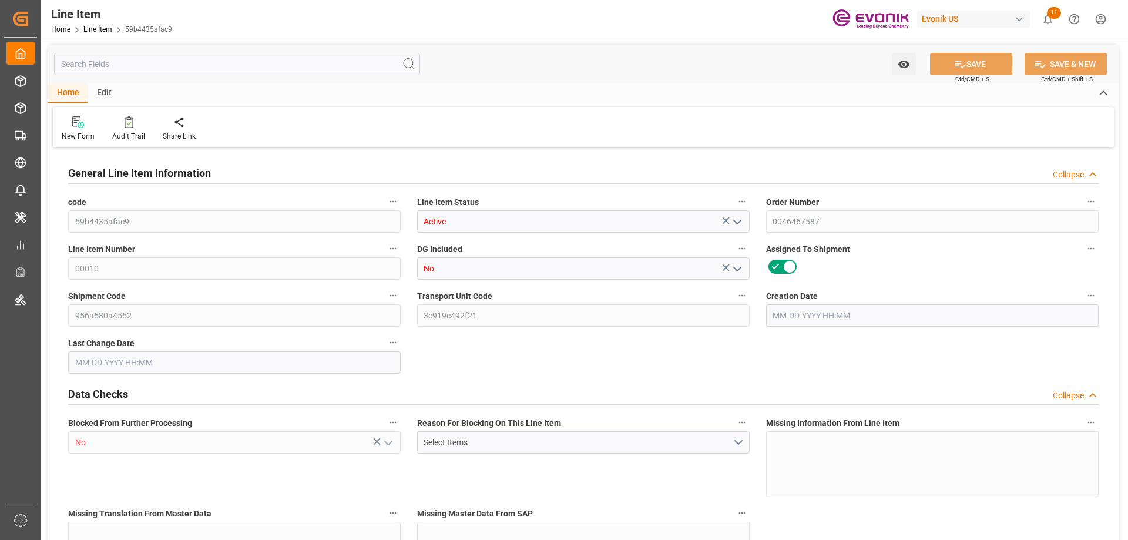
type input "524.9"
type input "500"
type input "1.499"
type input "1499.025"
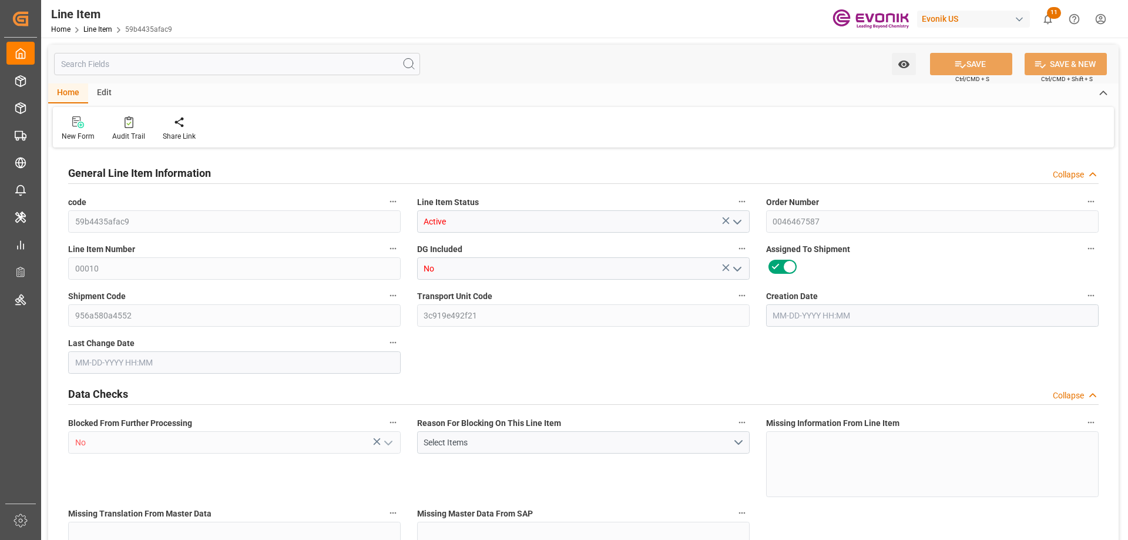
type input "0"
type input "[DATE] 18:10"
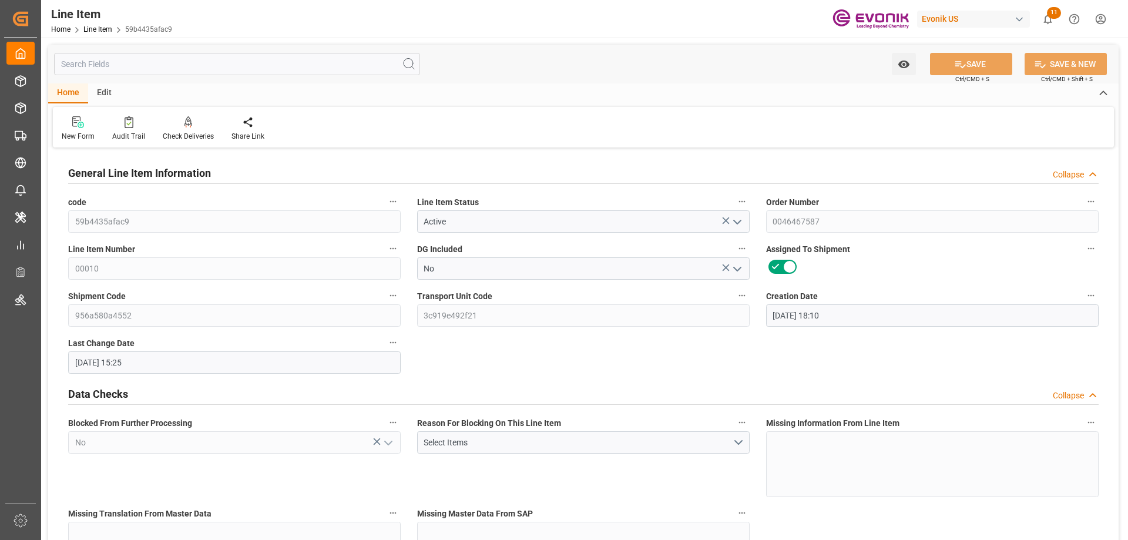
type input "[DATE] 15:25"
type input "[DATE]"
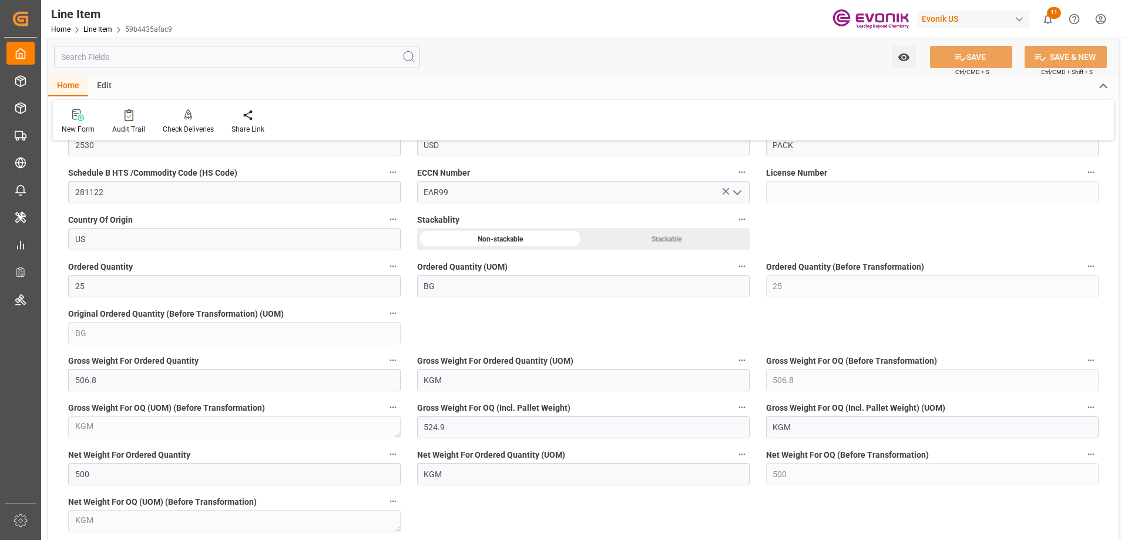
scroll to position [999, 0]
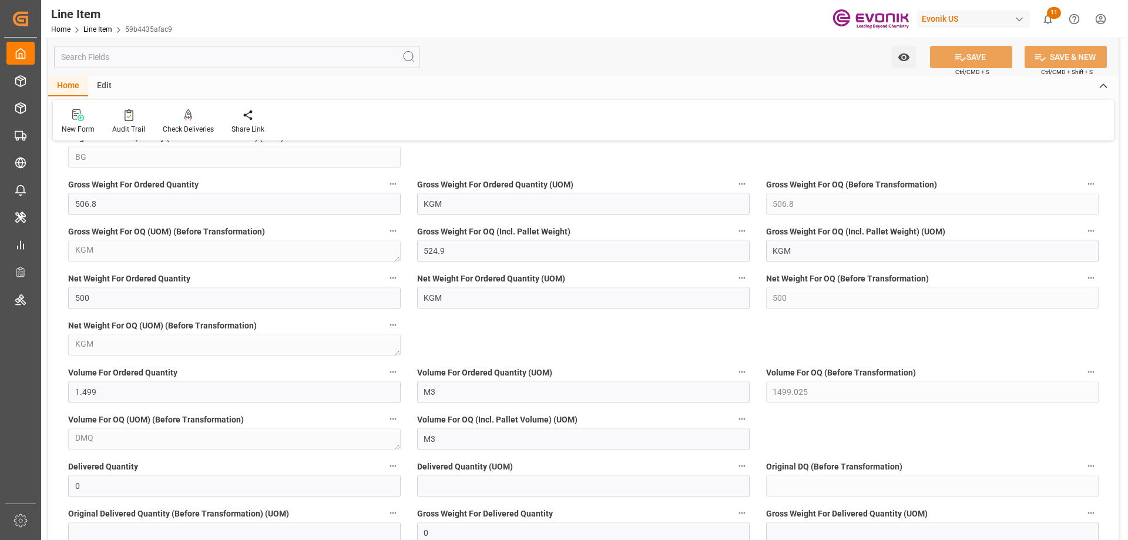
click at [152, 63] on input "text" at bounding box center [237, 57] width 366 height 22
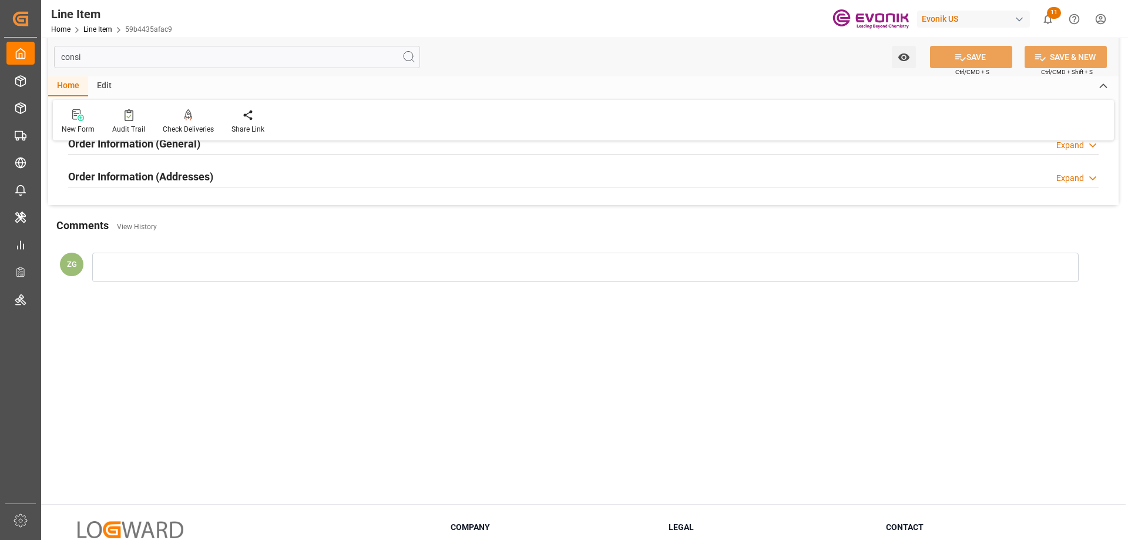
scroll to position [0, 0]
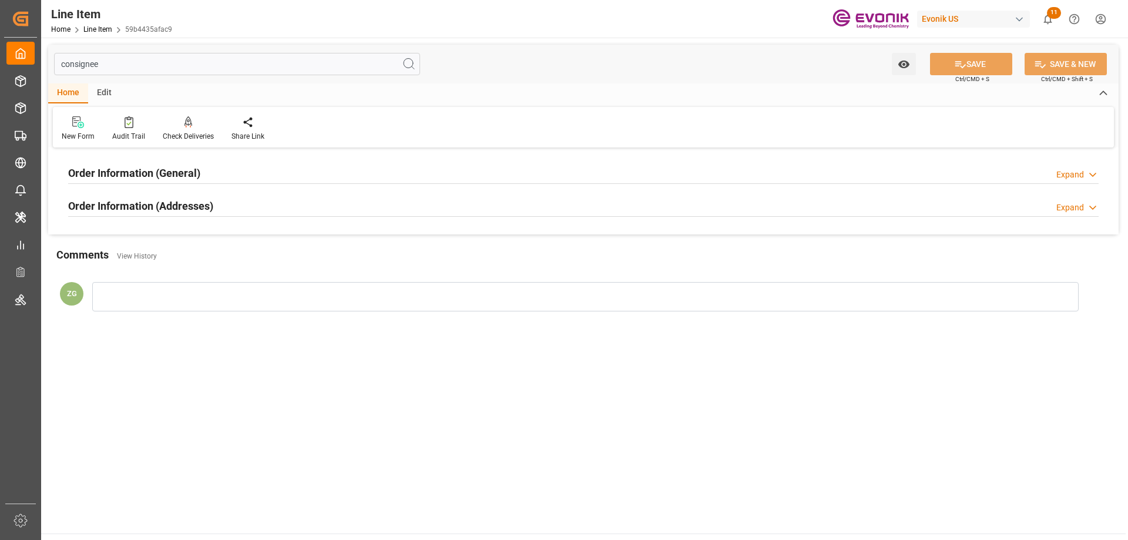
type input "consignee"
click at [159, 206] on h2 "Order Information (Addresses)" at bounding box center [140, 206] width 145 height 16
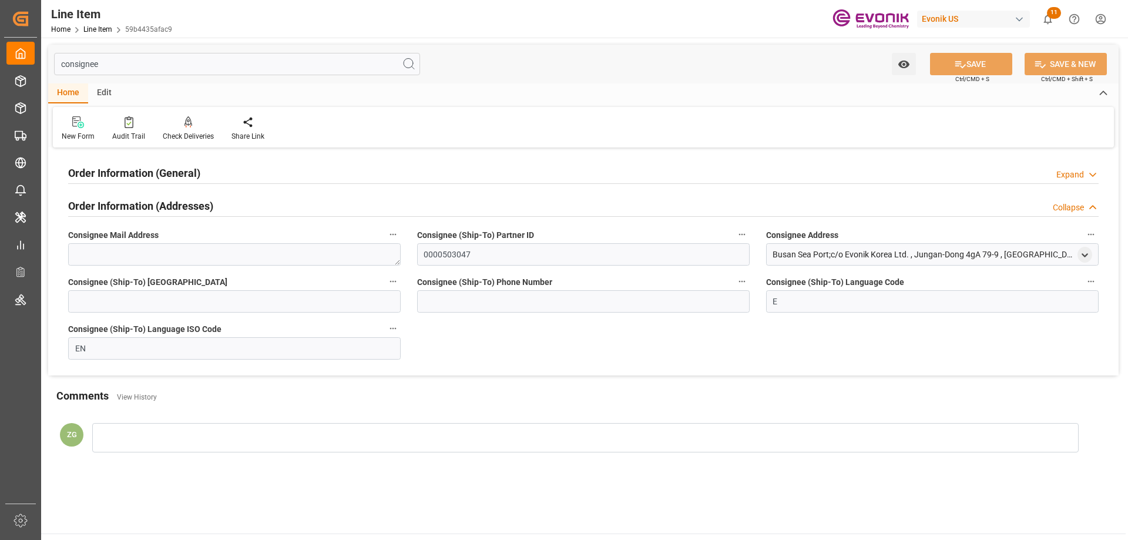
click at [165, 170] on h2 "Order Information (General)" at bounding box center [134, 173] width 132 height 16
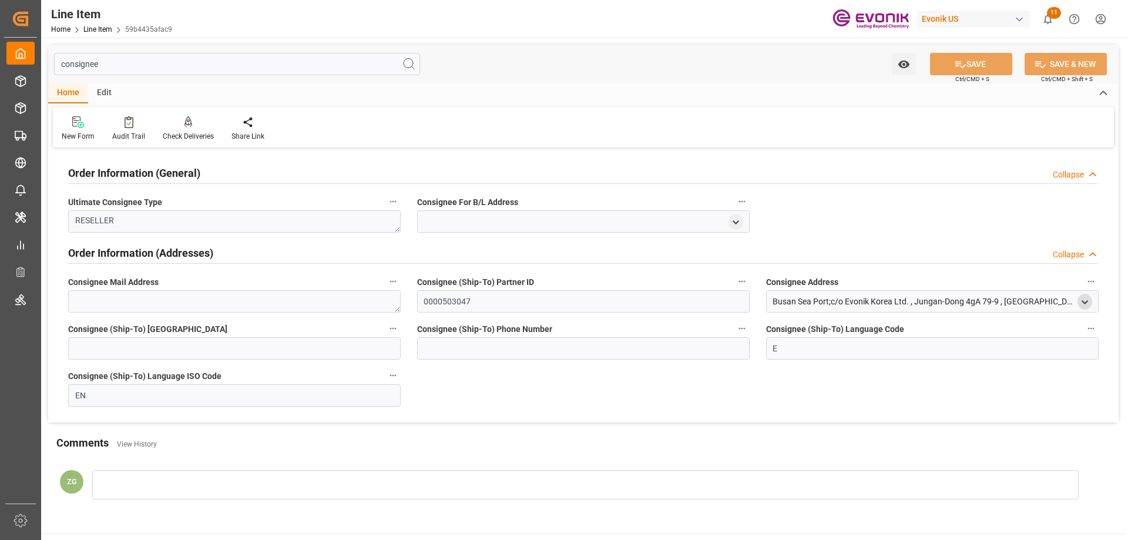
click at [1085, 300] on icon "open menu" at bounding box center [1085, 302] width 10 height 10
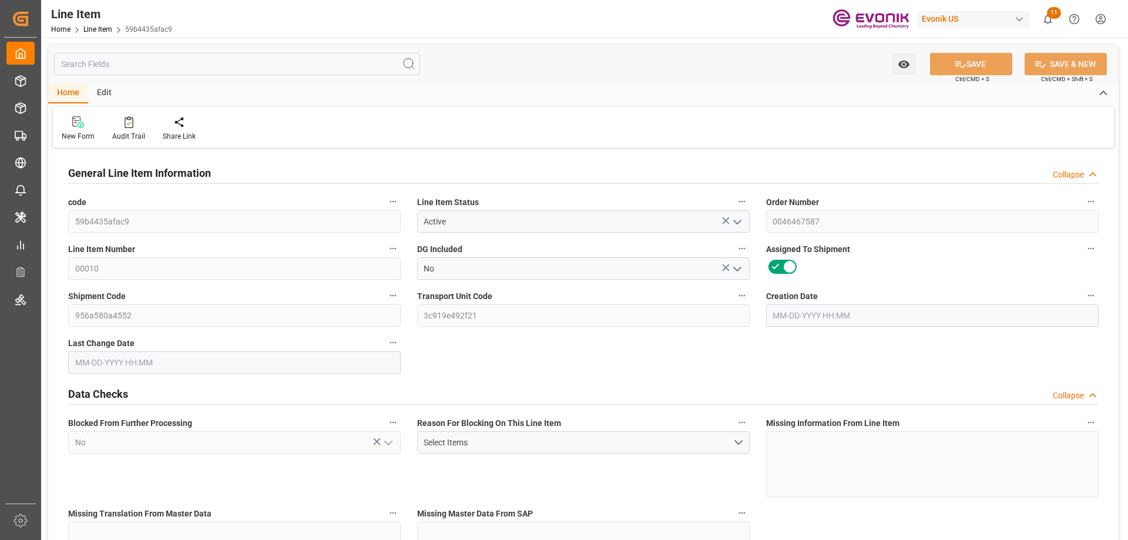
type input "1"
type input "506.8"
type input "500"
type input "1.499"
type input "25"
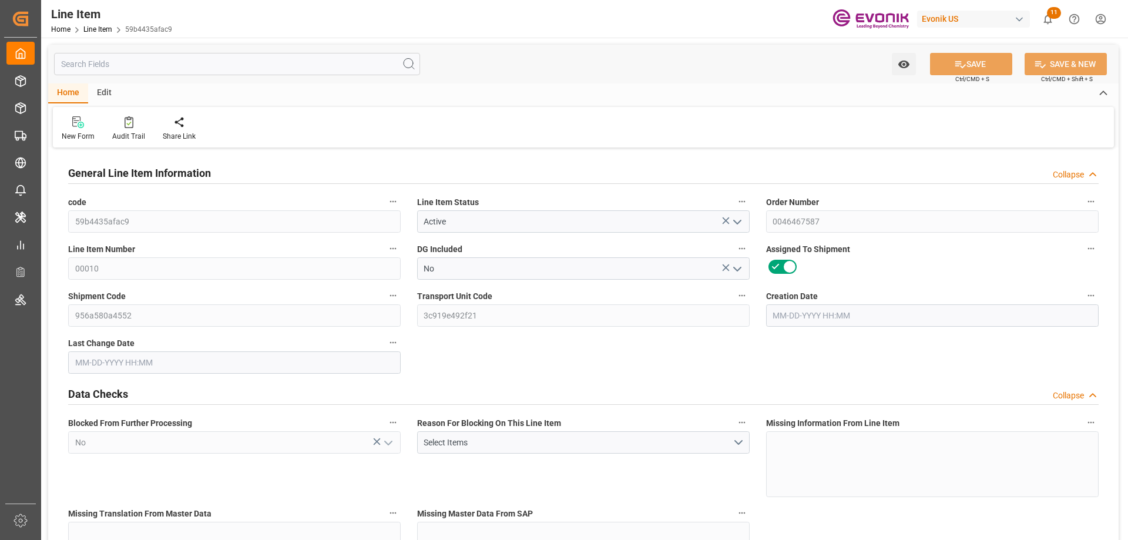
type input "2530"
type input "25"
type input "506.8"
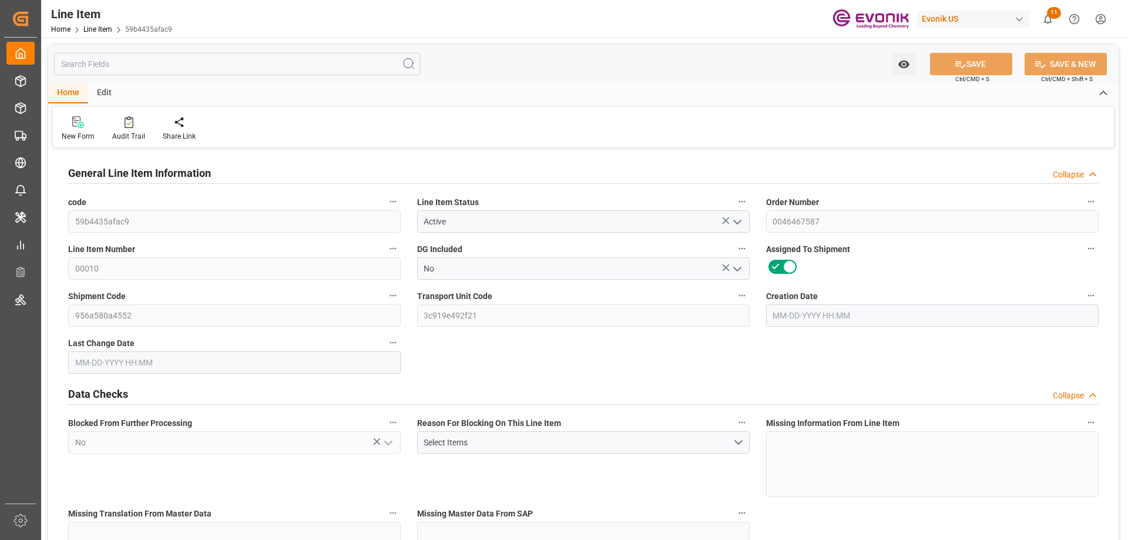
type input "524.9"
type input "500"
type input "1.499"
type input "1499.025"
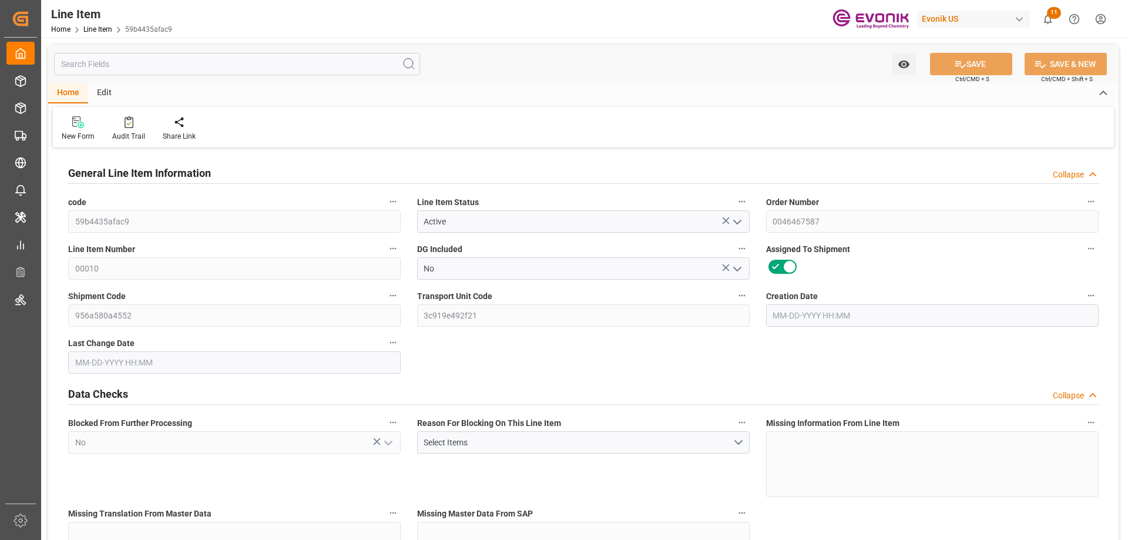
type input "0"
type input "[DATE] 18:10"
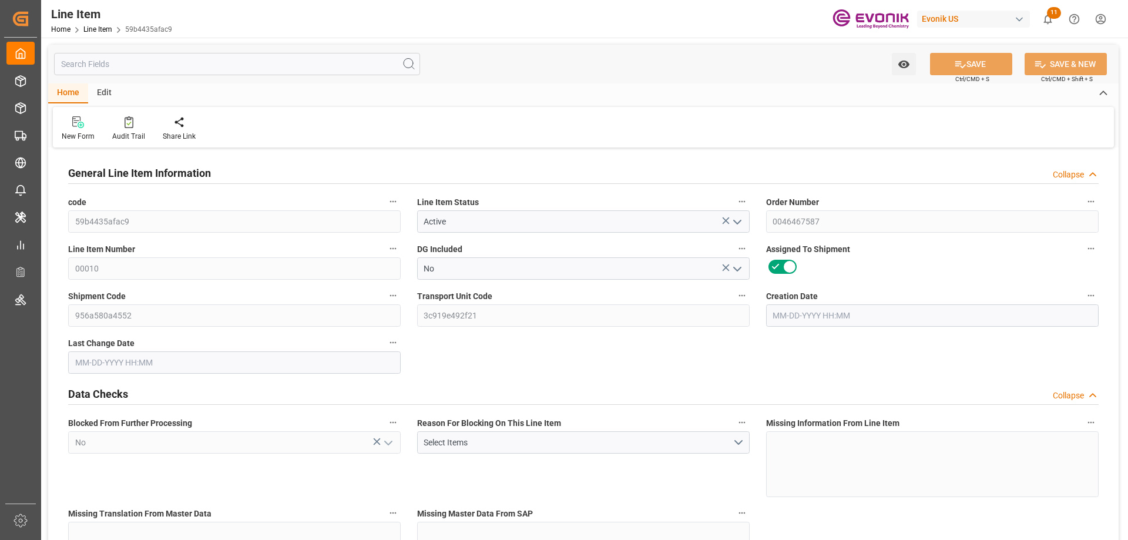
type input "[DATE] 15:25"
type input "[DATE]"
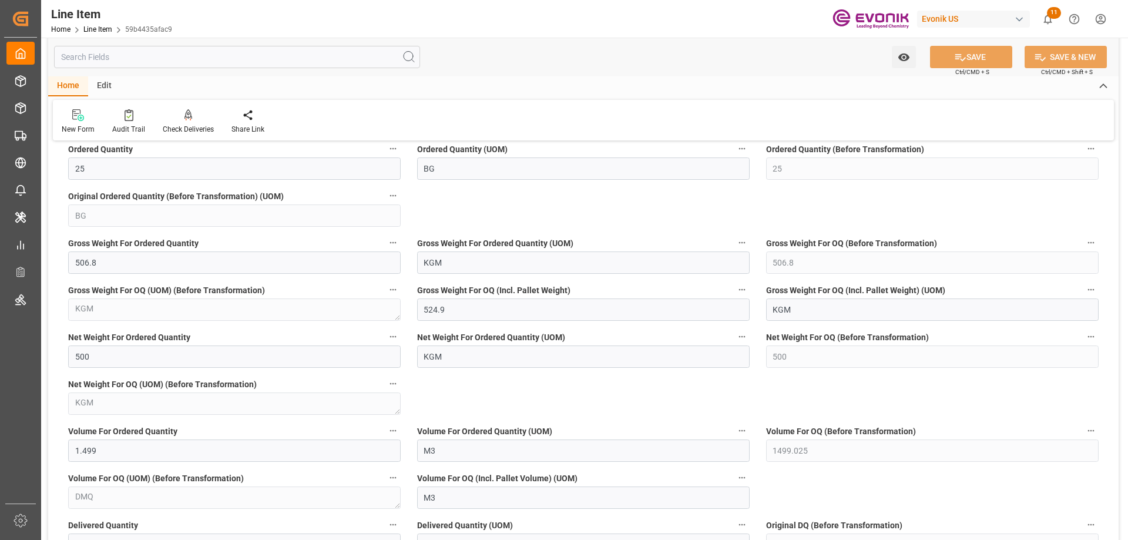
scroll to position [1117, 0]
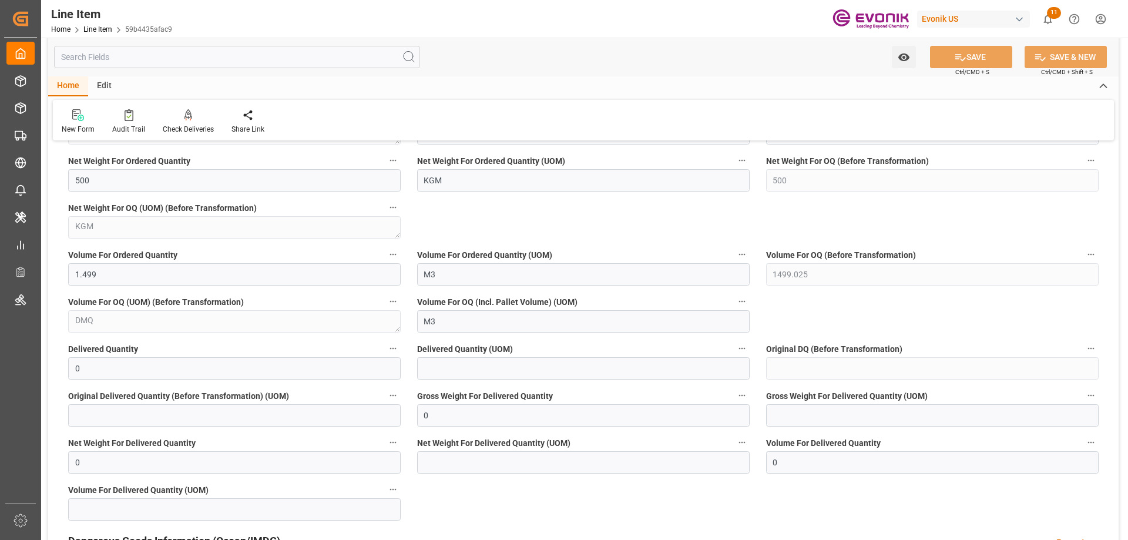
click at [164, 61] on input "text" at bounding box center [237, 57] width 366 height 22
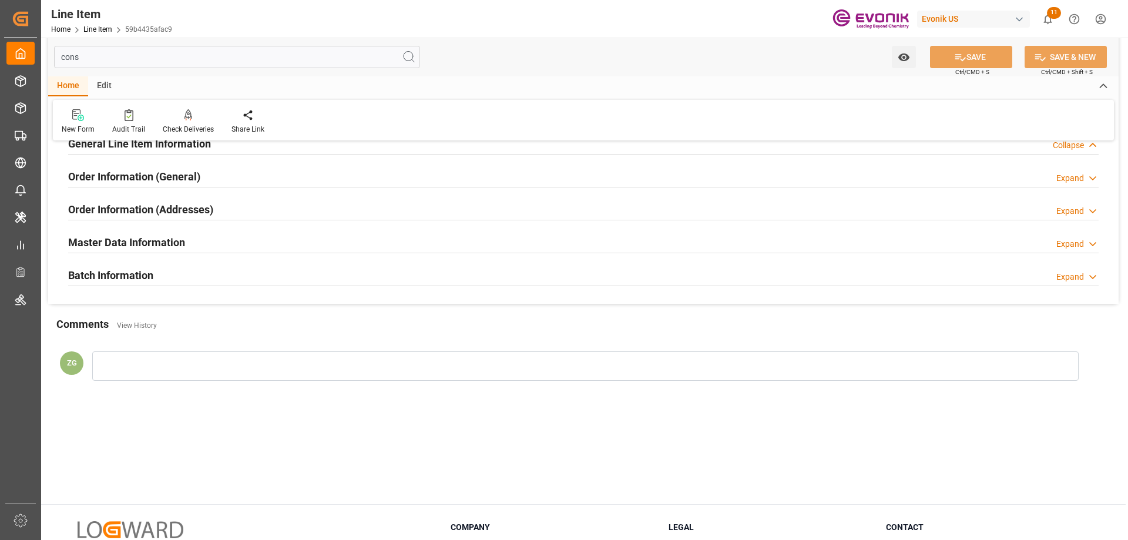
scroll to position [0, 0]
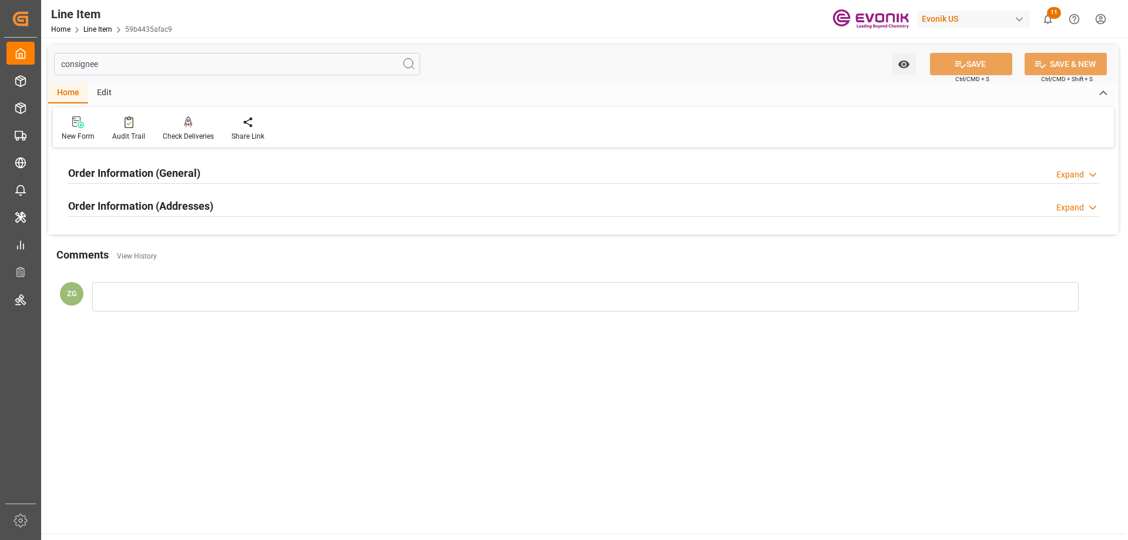
type input "consignee"
click at [164, 196] on div "Order Information (Addresses)" at bounding box center [140, 205] width 145 height 22
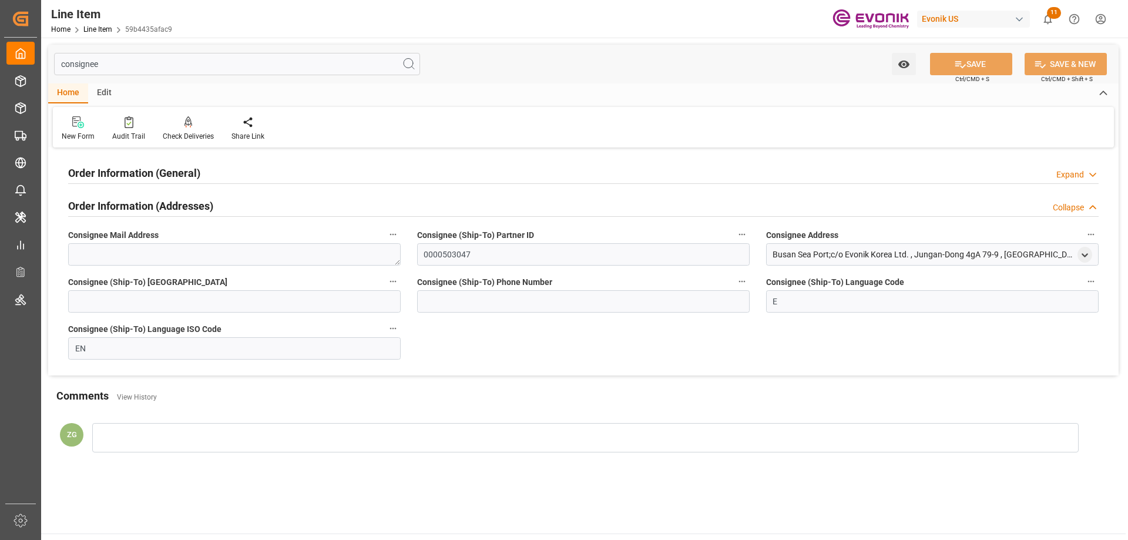
click at [166, 171] on h2 "Order Information (General)" at bounding box center [134, 173] width 132 height 16
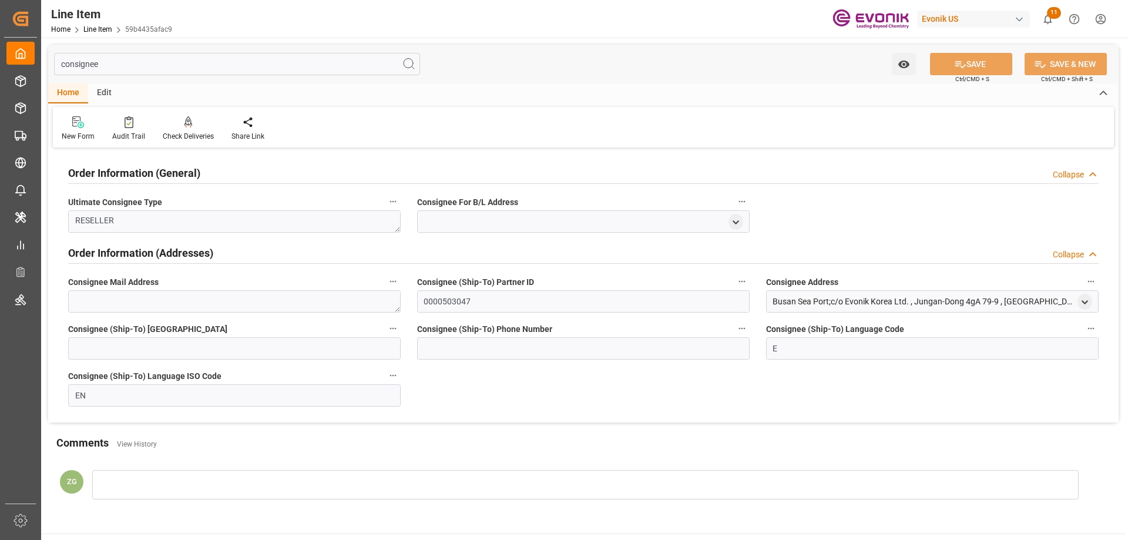
click at [1092, 307] on div at bounding box center [1085, 302] width 15 height 12
click at [1089, 300] on icon "open menu" at bounding box center [1085, 302] width 10 height 10
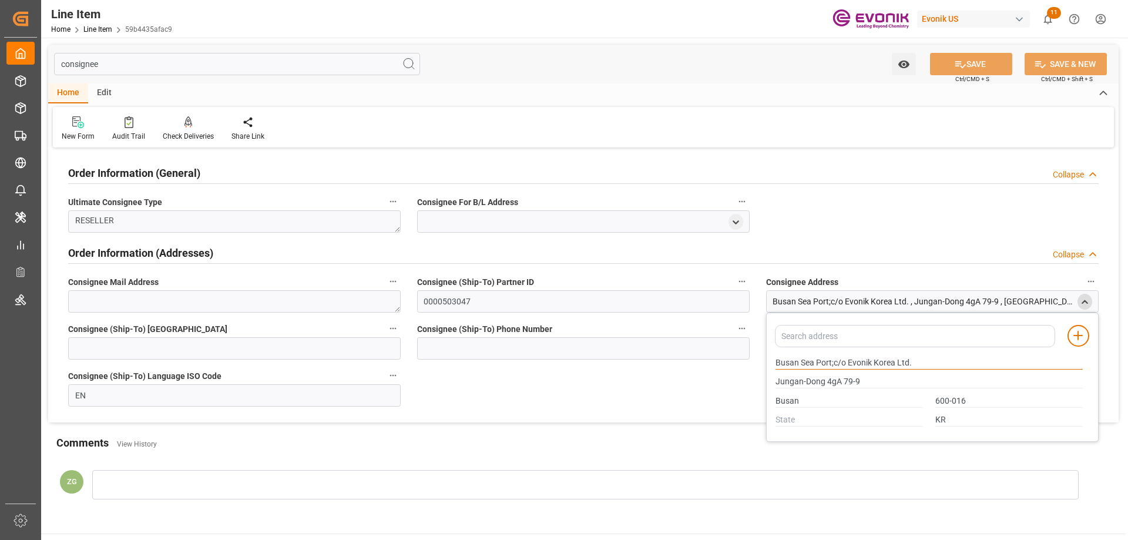
drag, startPoint x: 776, startPoint y: 360, endPoint x: 815, endPoint y: 362, distance: 39.4
click at [815, 362] on input "Busan Sea Port;c/o Evonik Korea Ltd." at bounding box center [929, 363] width 307 height 13
